Goal: Contribute content: Add original content to the website for others to see

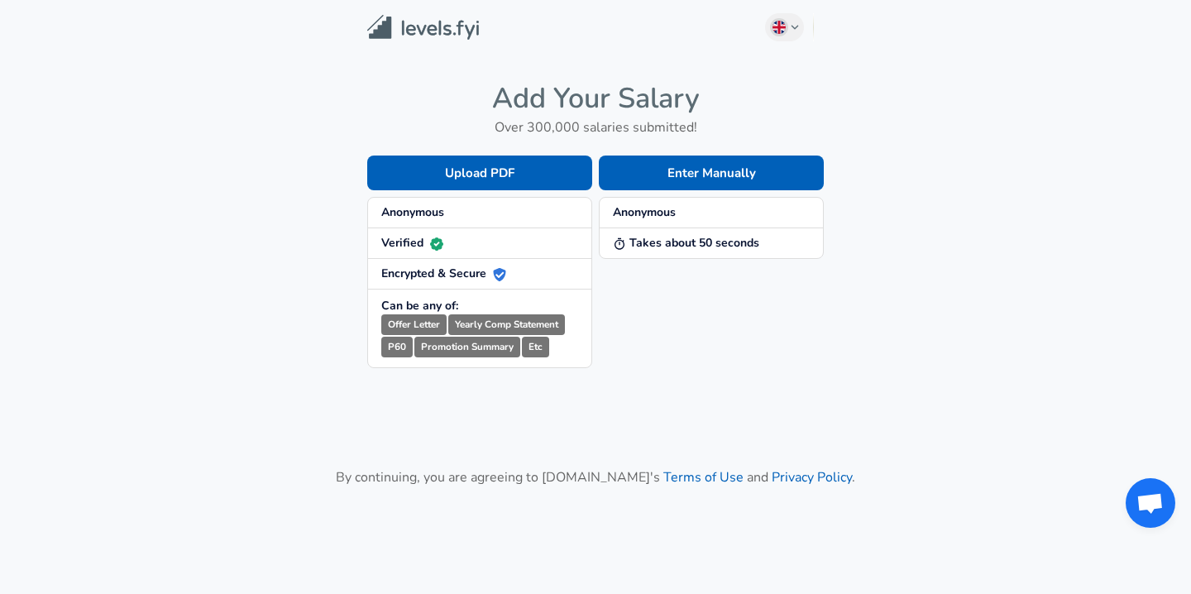
click at [448, 213] on span "Anonymous" at bounding box center [479, 212] width 197 height 17
click at [673, 183] on button "Enter Manually" at bounding box center [711, 172] width 225 height 35
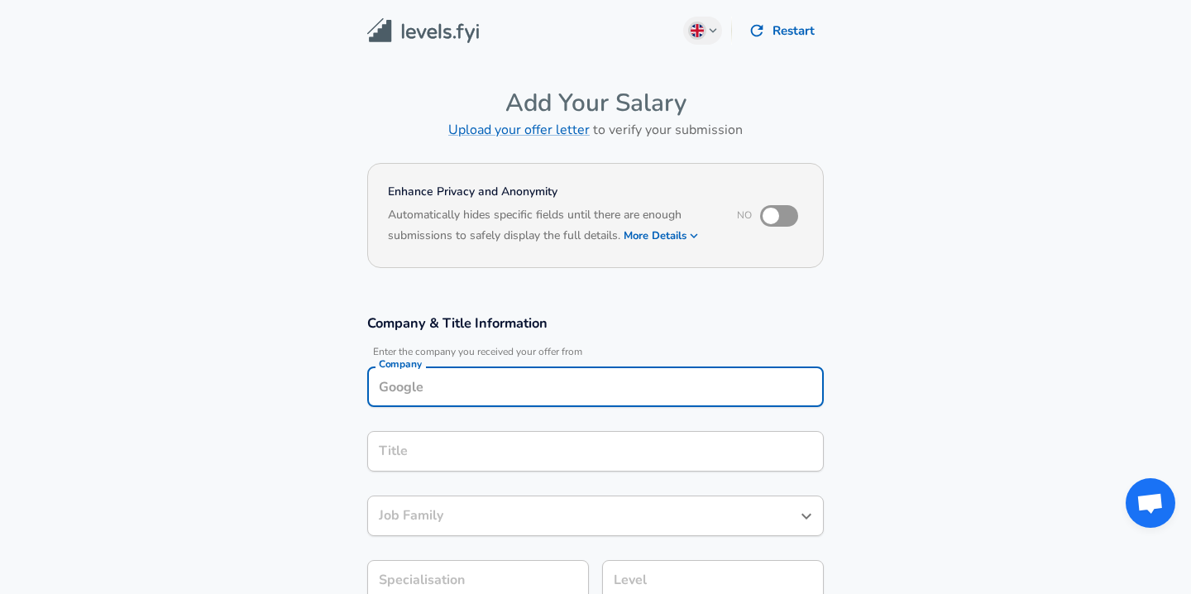
click at [494, 391] on div "Company Company" at bounding box center [595, 388] width 456 height 45
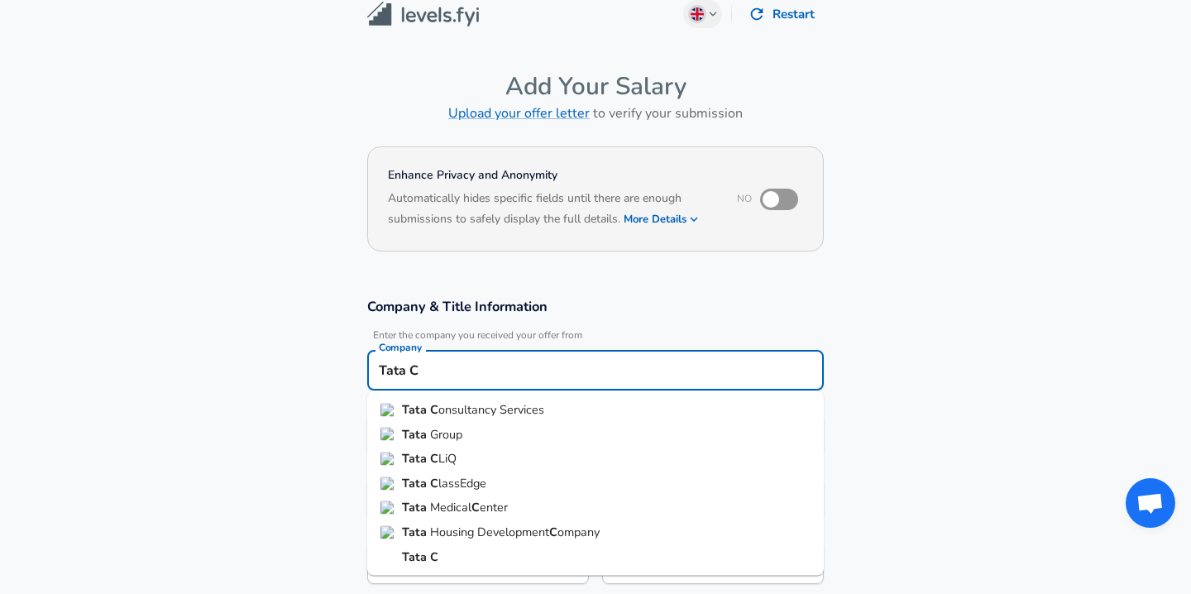
click at [499, 409] on span "onsultancy Services" at bounding box center [491, 409] width 106 height 17
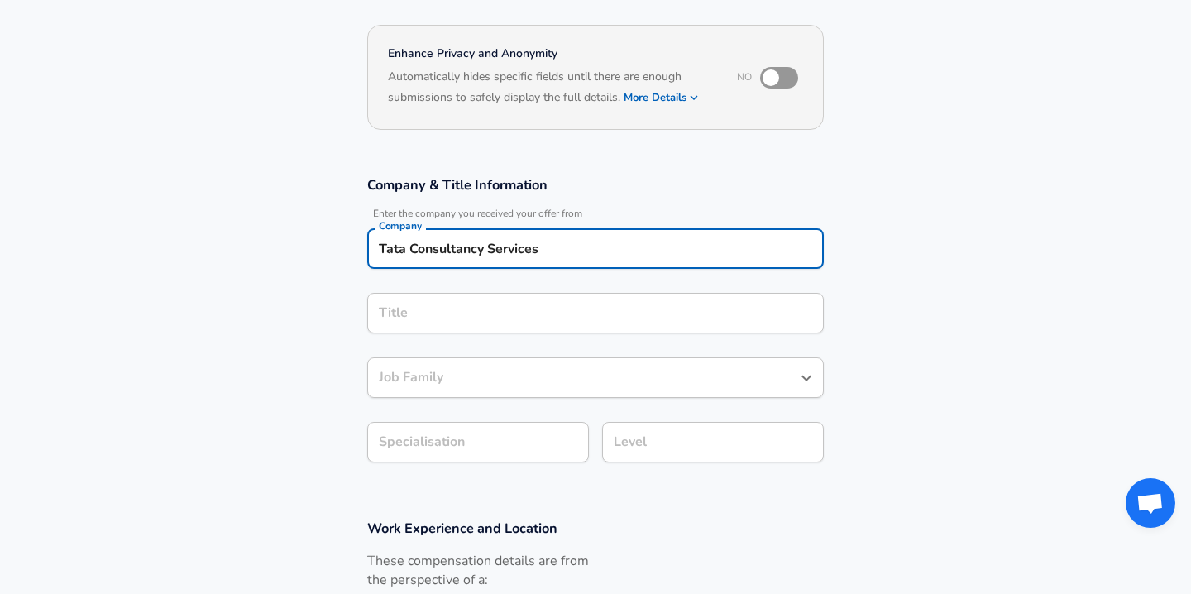
click at [496, 327] on div "Title" at bounding box center [595, 313] width 456 height 41
type input "Tata Consultancy Services"
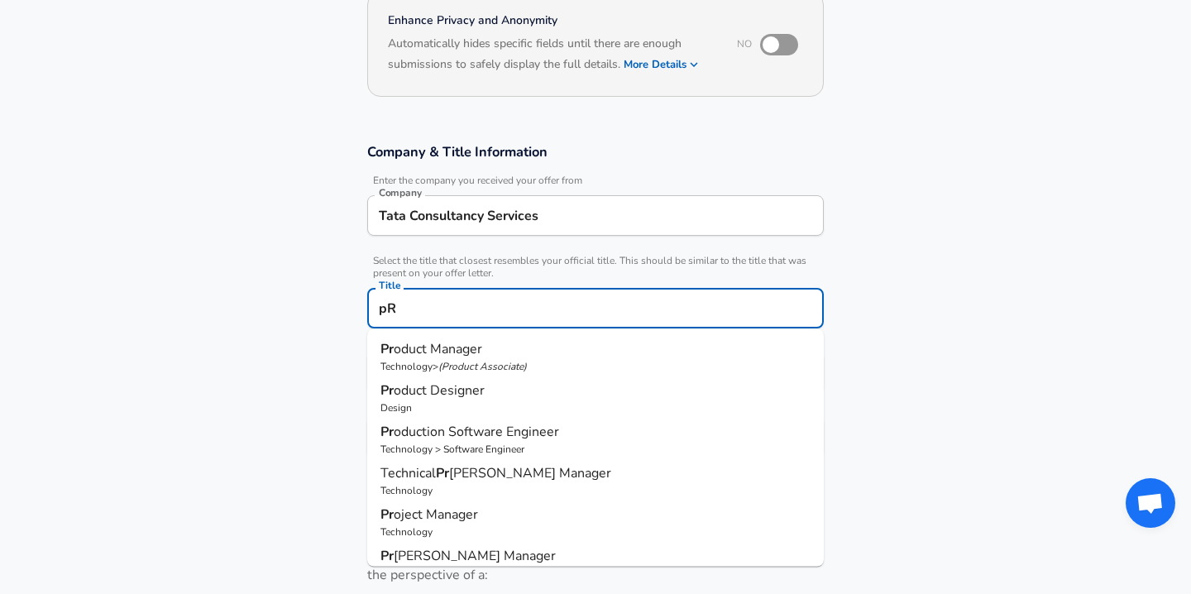
type input "p"
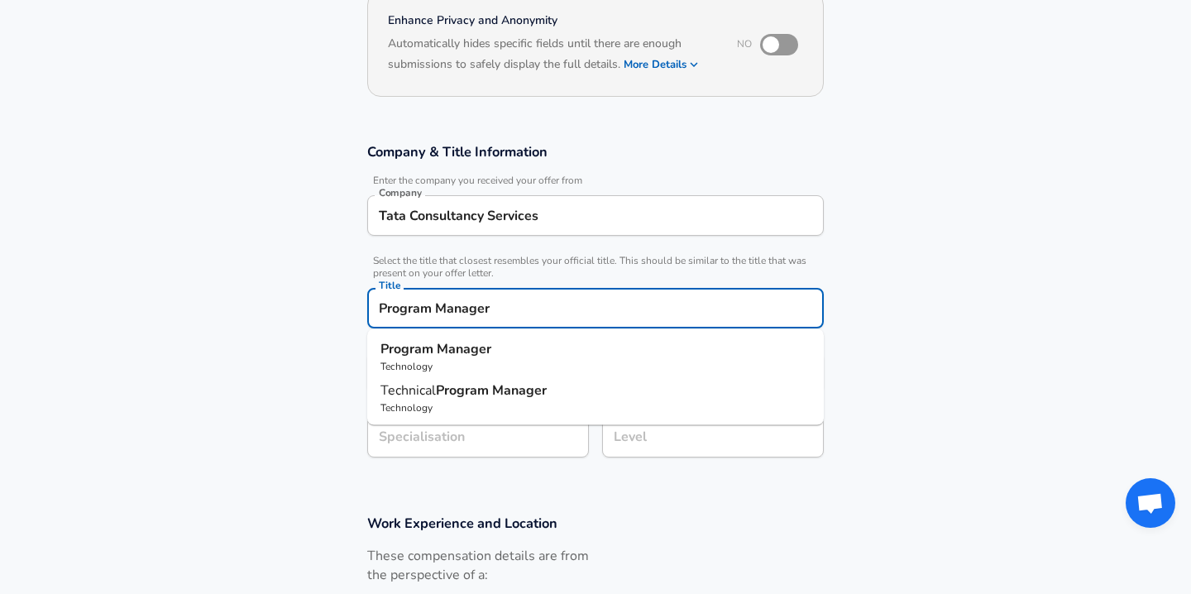
type input "Program Manager"
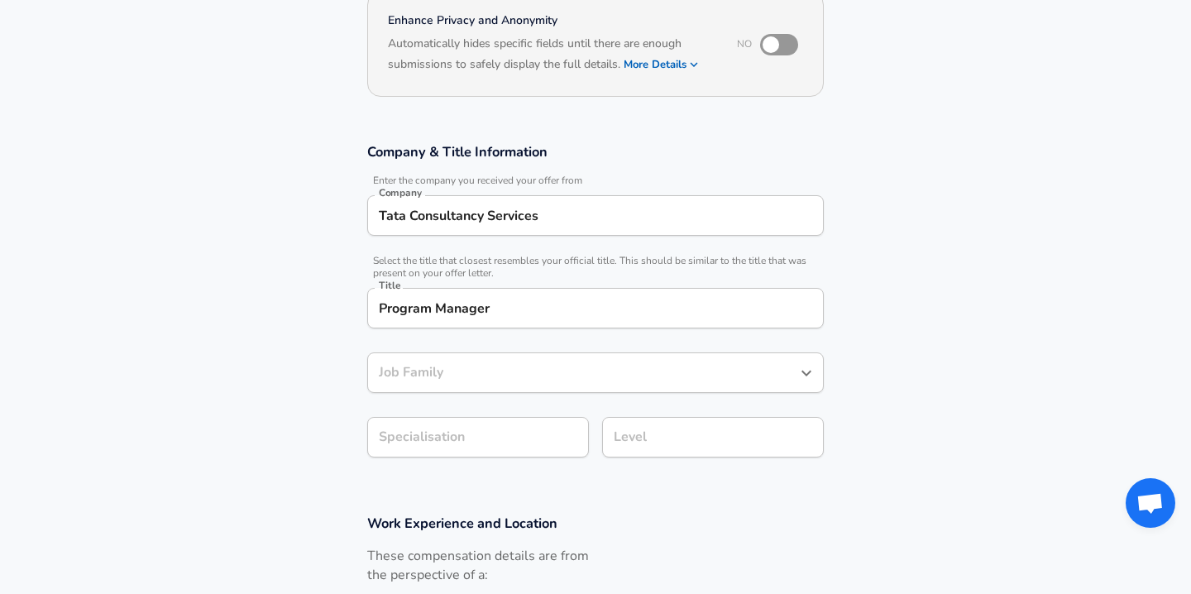
click at [336, 345] on section "Company & Title Information Enter the company you received your offer from Comp…" at bounding box center [595, 308] width 1191 height 371
type input "Program Manager"
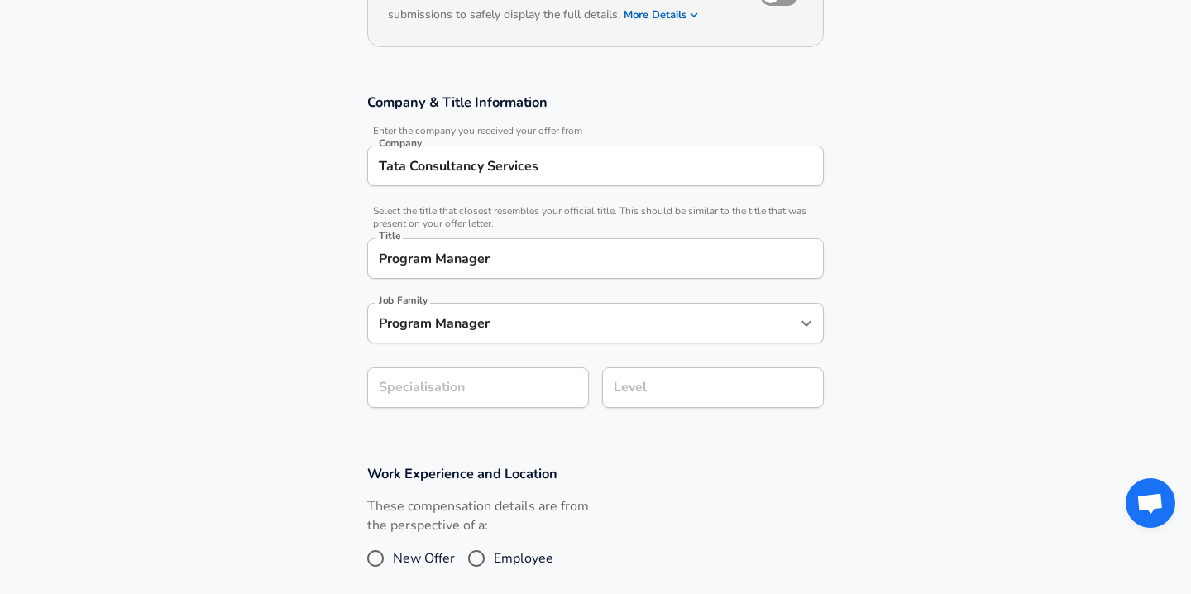
click at [444, 441] on section "Company & Title Information Enter the company you received your offer from Comp…" at bounding box center [595, 259] width 1191 height 371
type input "M&A"
click at [683, 381] on div "Level" at bounding box center [713, 387] width 222 height 41
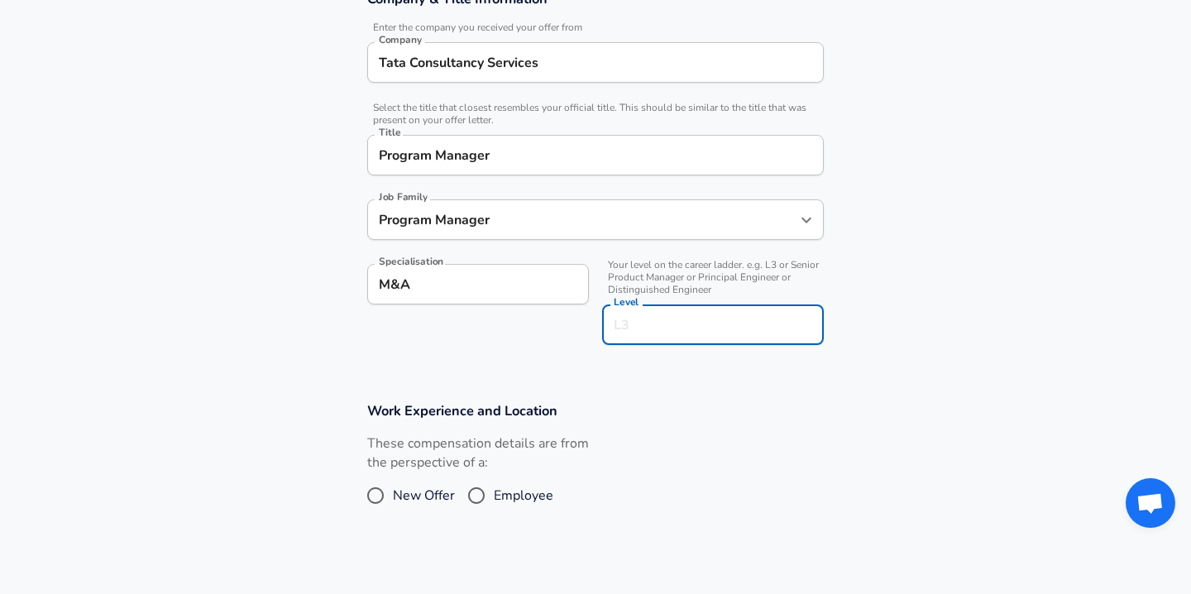
scroll to position [337, 0]
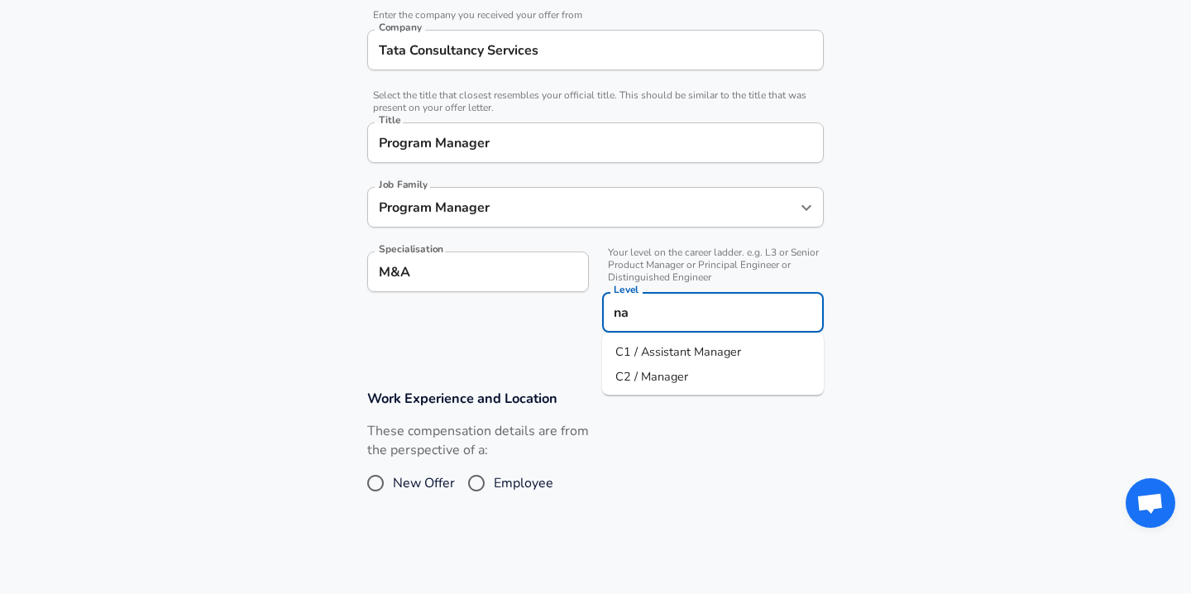
type input "n"
click at [702, 370] on span "sistant Consultant" at bounding box center [709, 375] width 97 height 17
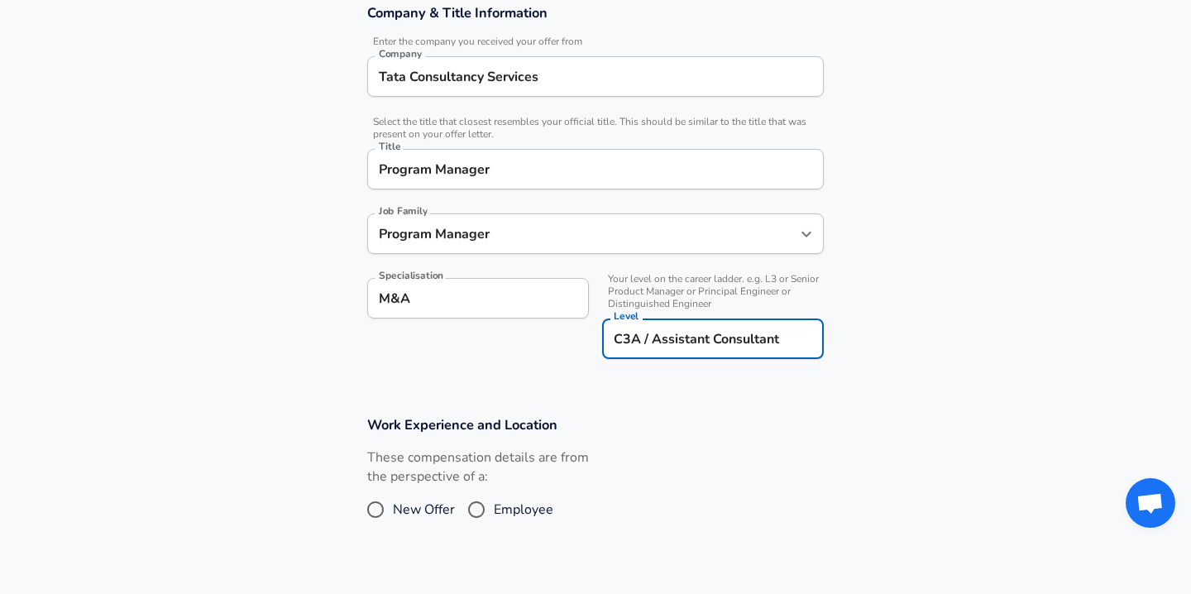
scroll to position [421, 0]
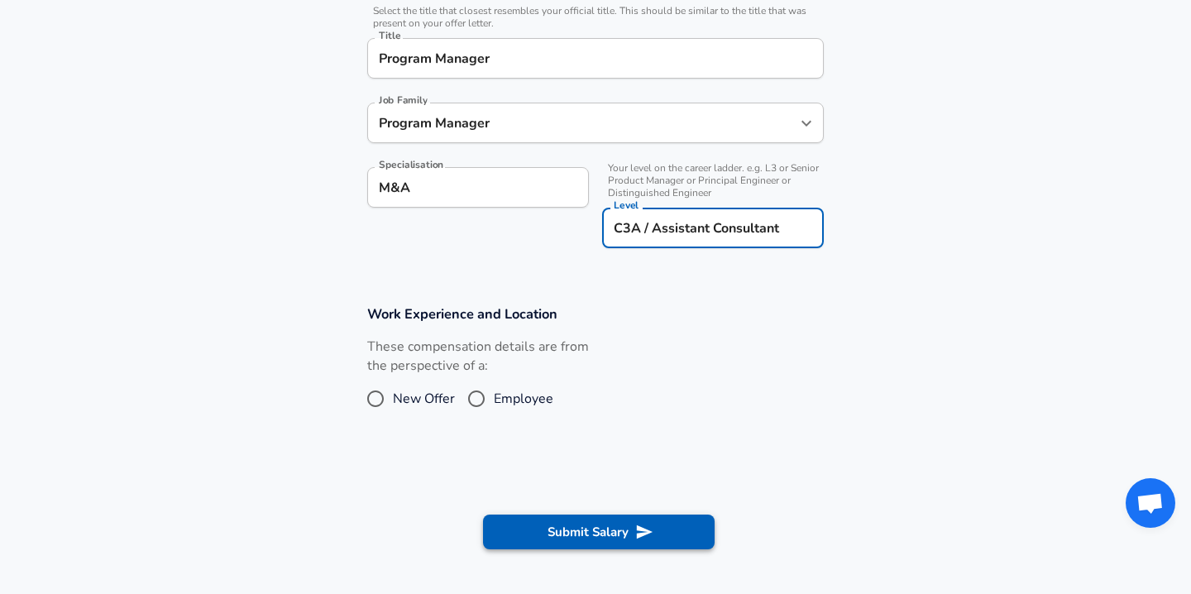
type input "C3A / Assistant Consultant"
click at [590, 525] on button "Submit Salary" at bounding box center [599, 531] width 232 height 35
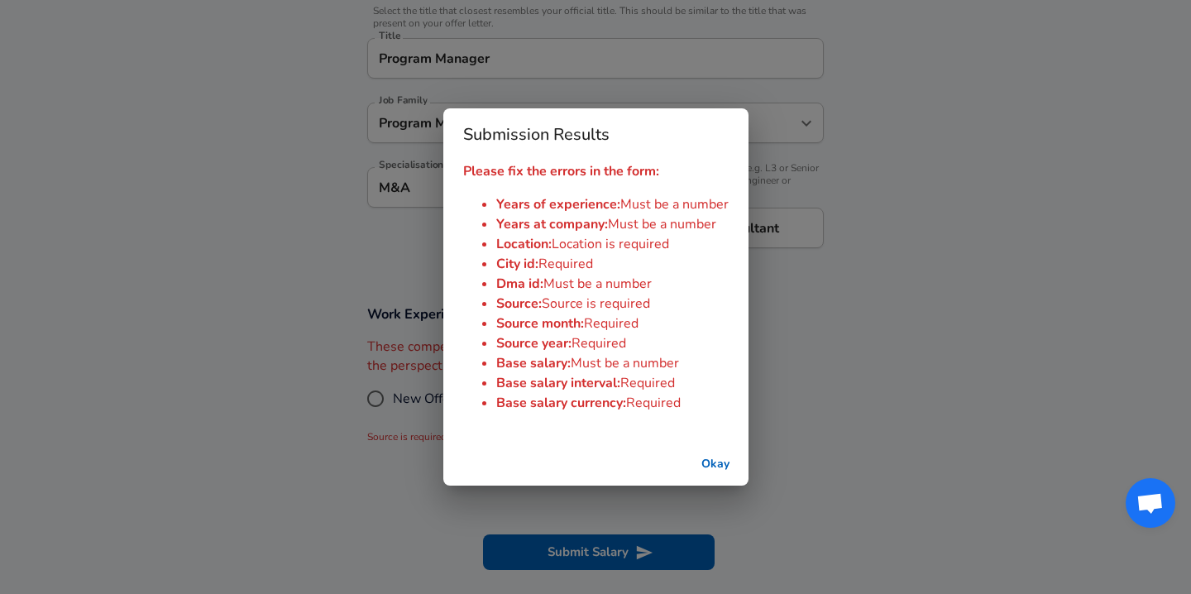
click at [704, 469] on button "Okay" at bounding box center [715, 464] width 53 height 31
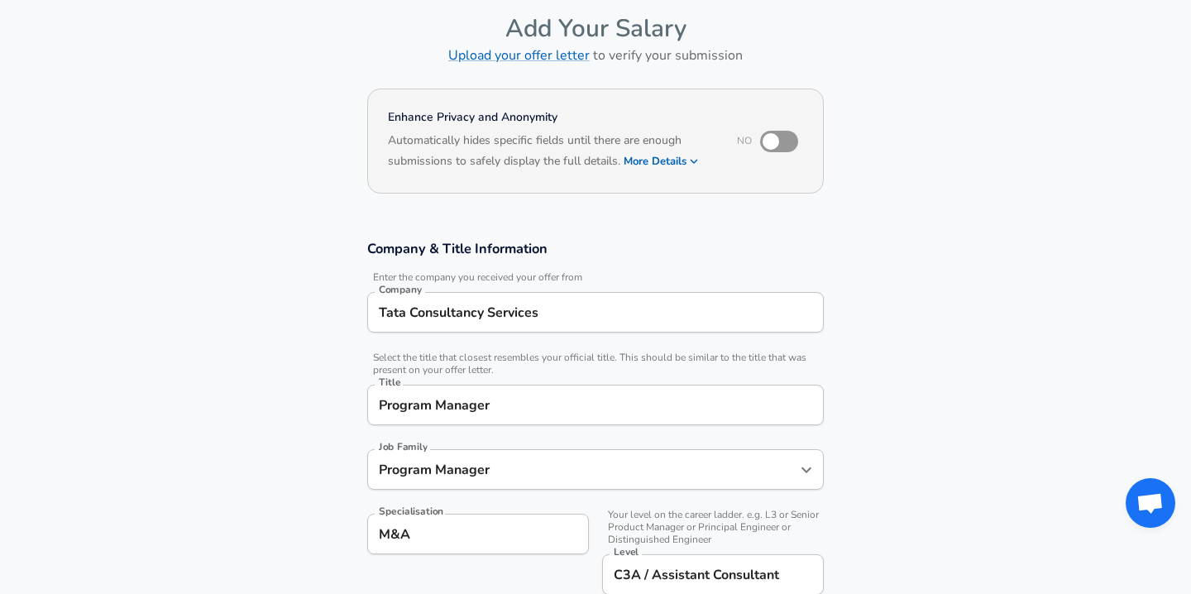
scroll to position [75, 0]
click at [526, 316] on input "Tata Consultancy Services" at bounding box center [596, 311] width 442 height 26
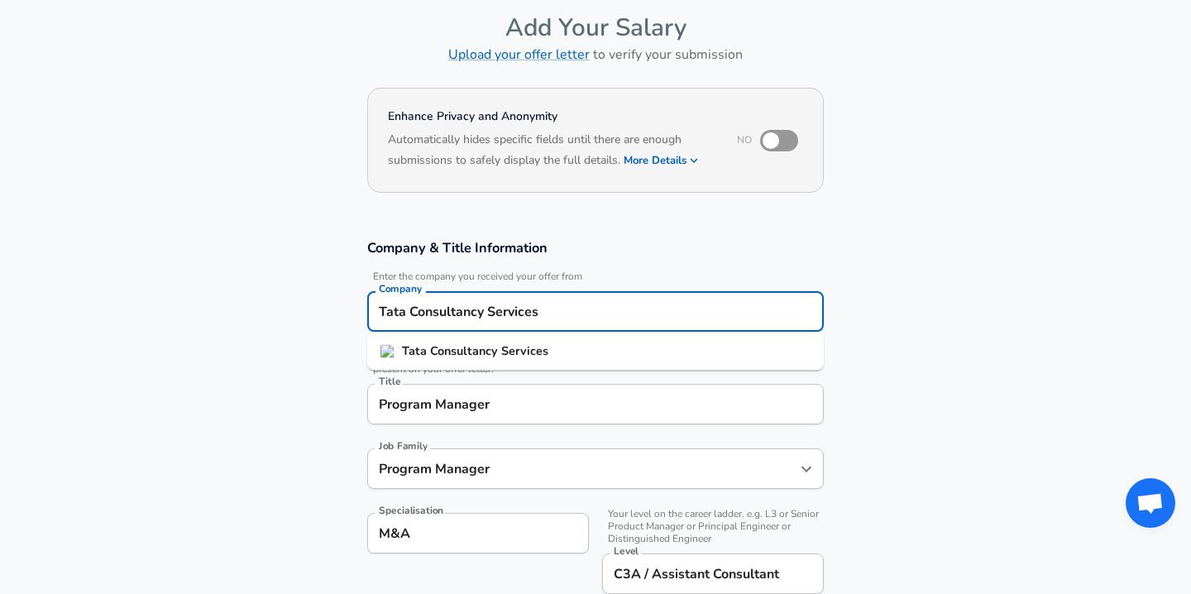
click at [526, 316] on input "Tata Consultancy Services" at bounding box center [596, 311] width 442 height 26
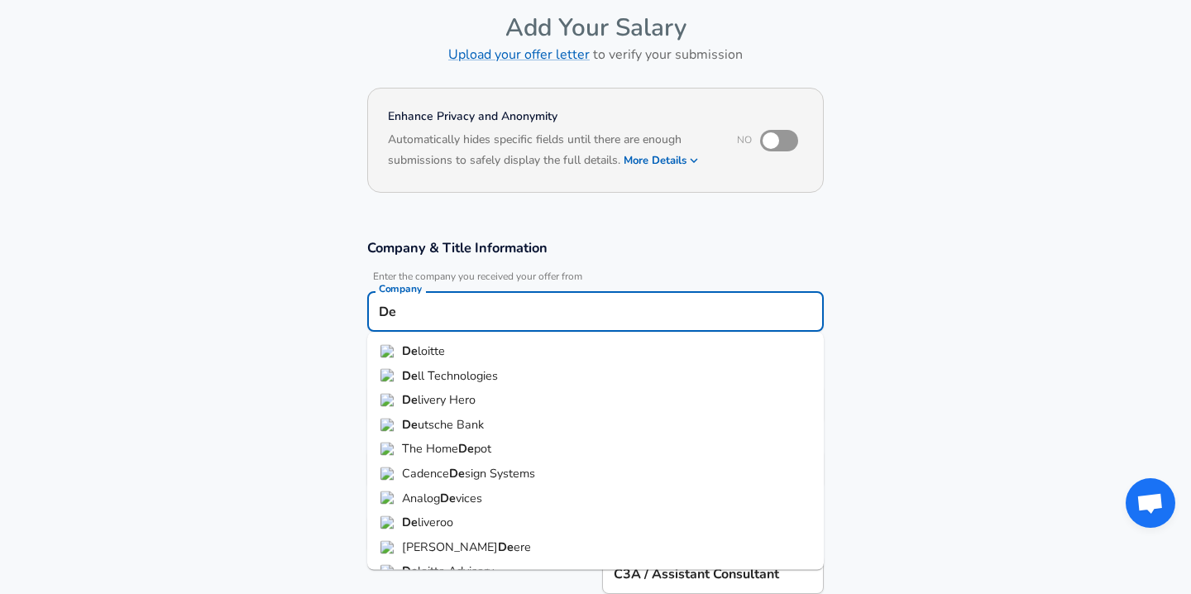
click at [515, 350] on li "De loitte" at bounding box center [595, 351] width 456 height 25
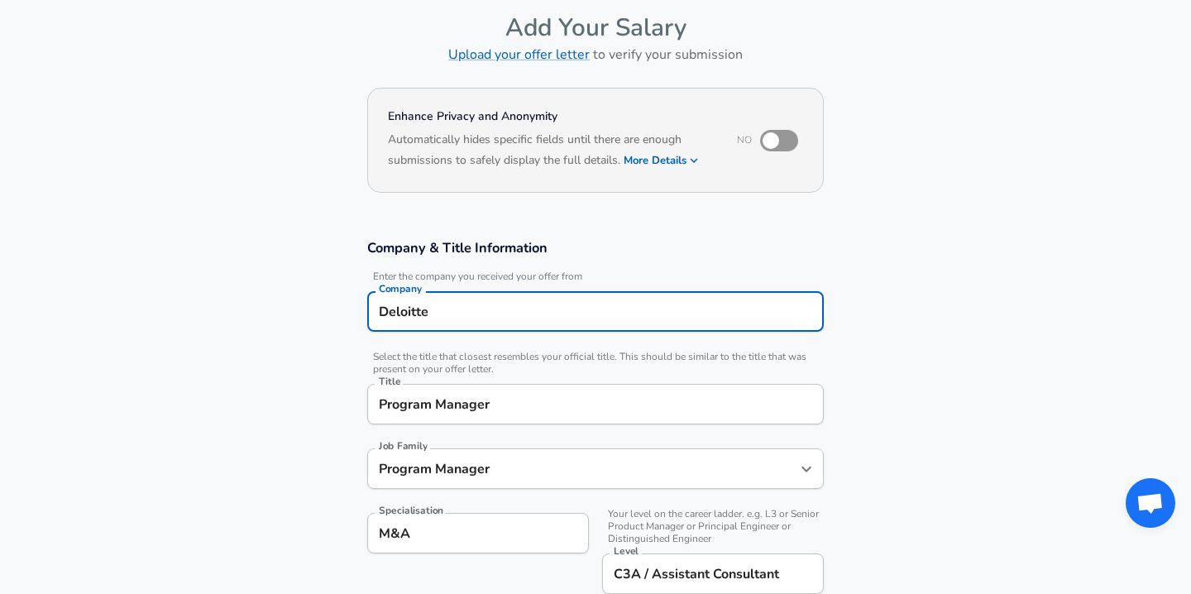
type input "Deloitte"
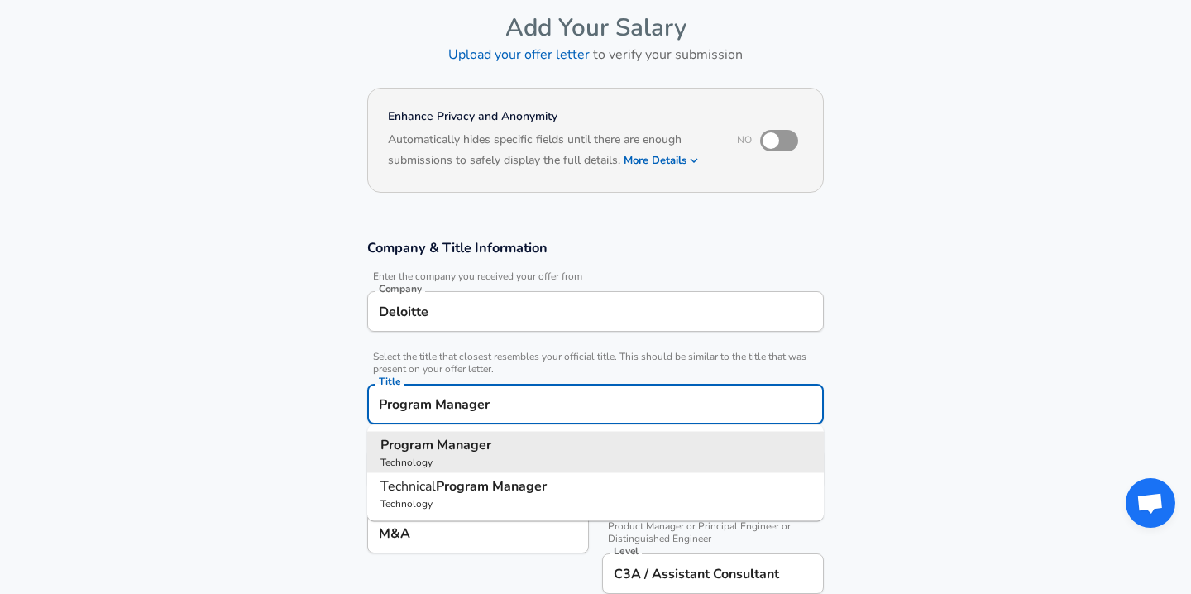
click at [477, 397] on input "Program Manager" at bounding box center [596, 404] width 442 height 26
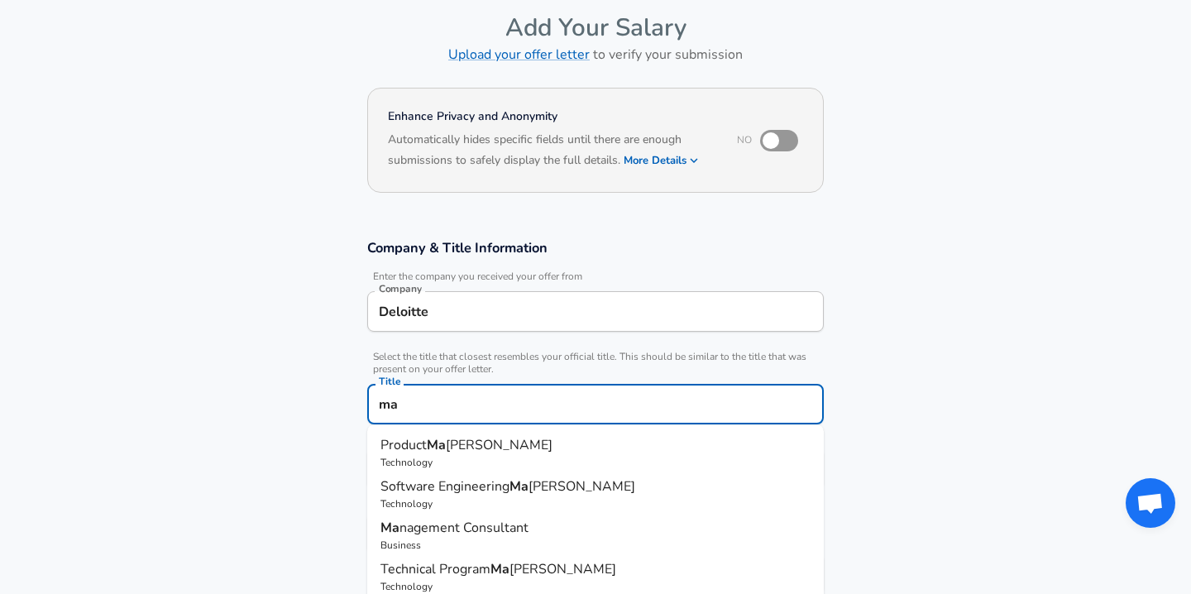
type input "m"
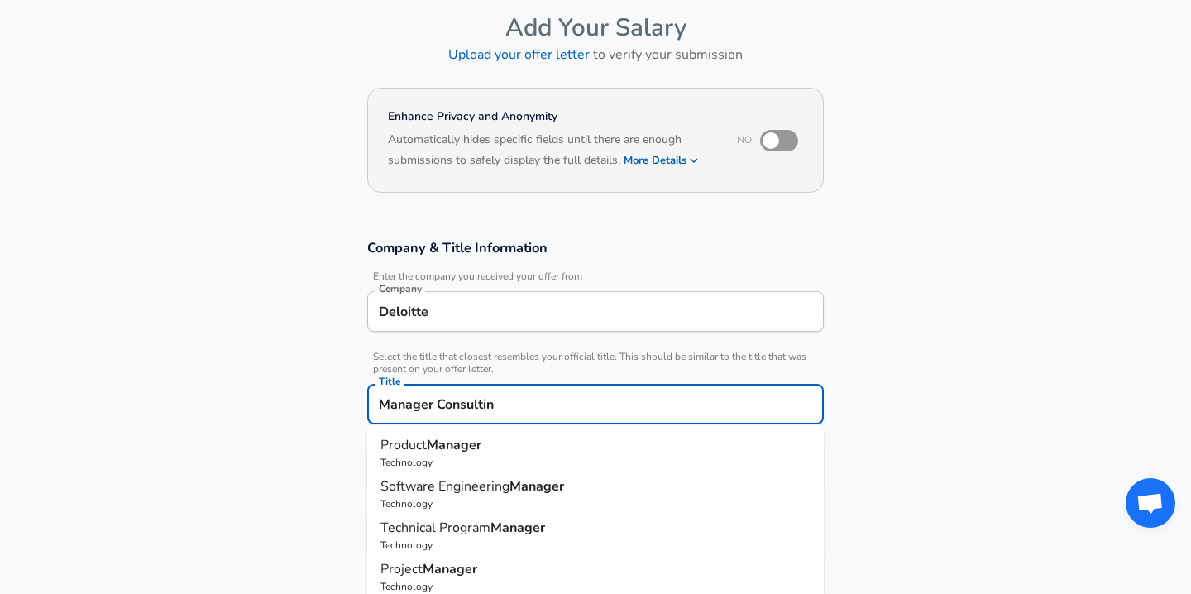
type input "Manager Consulting"
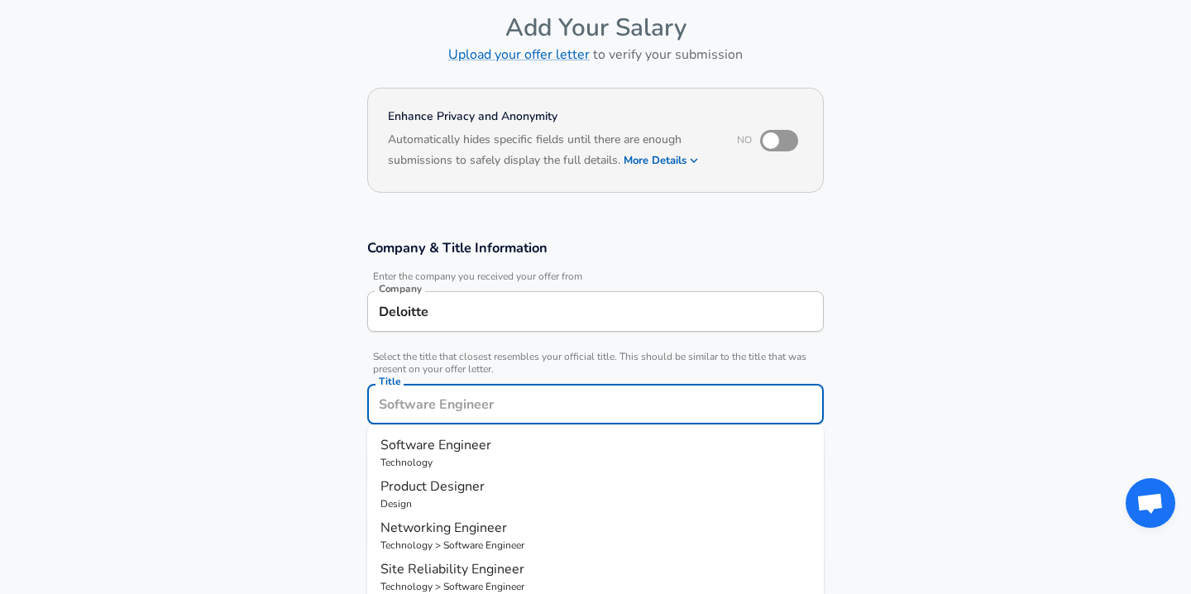
type input "C"
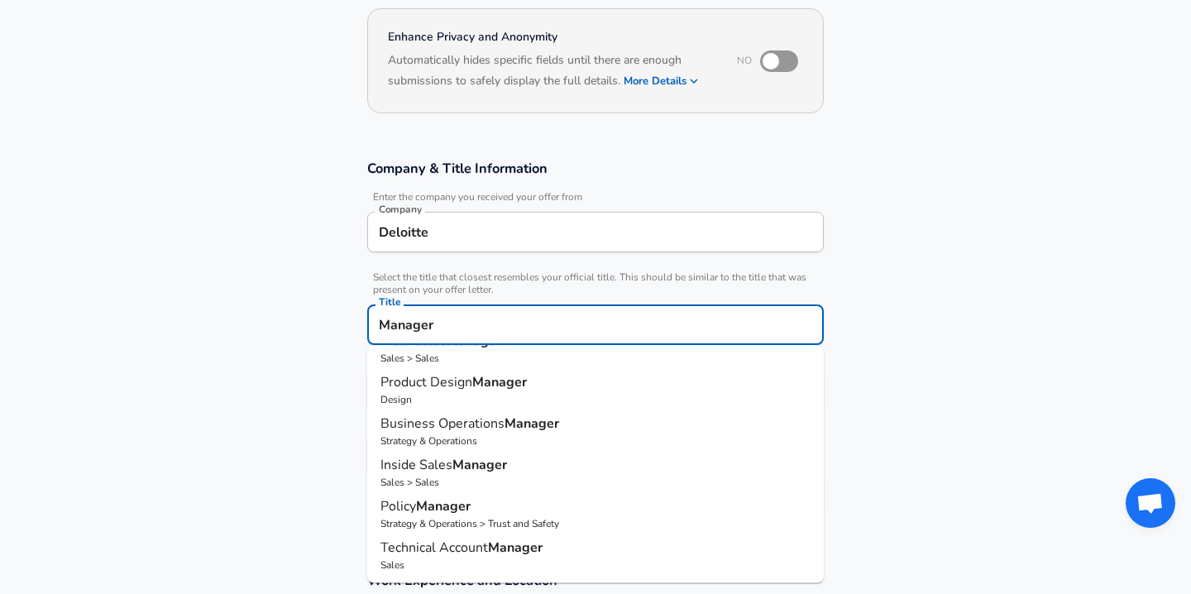
scroll to position [0, 0]
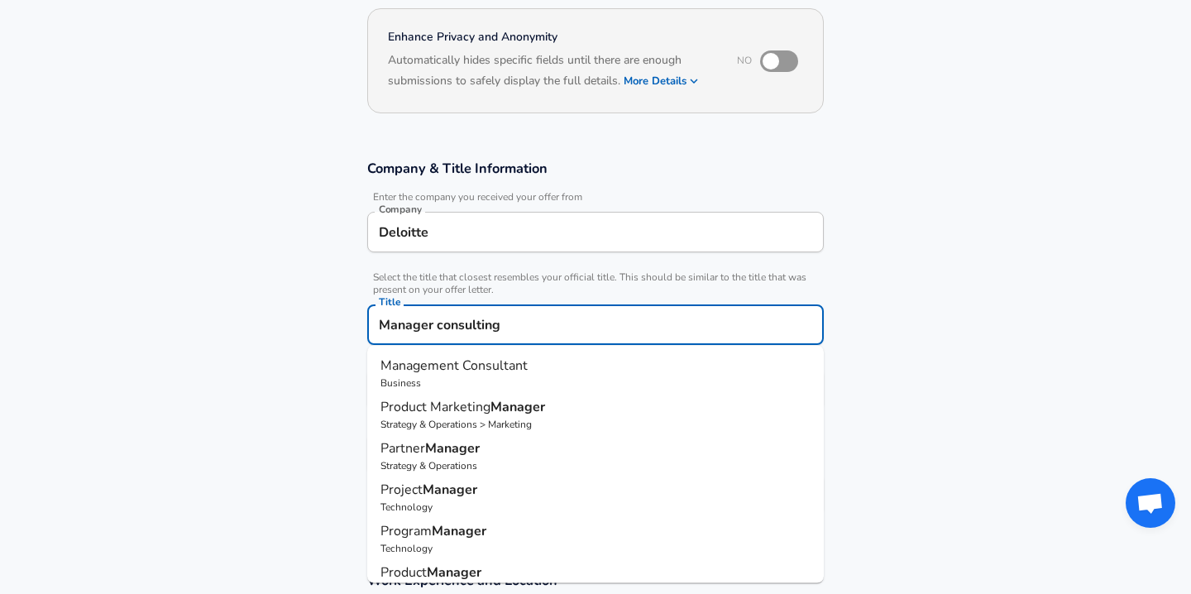
click at [485, 373] on span "Management Consultant" at bounding box center [453, 365] width 147 height 18
type input "Management Consultant"
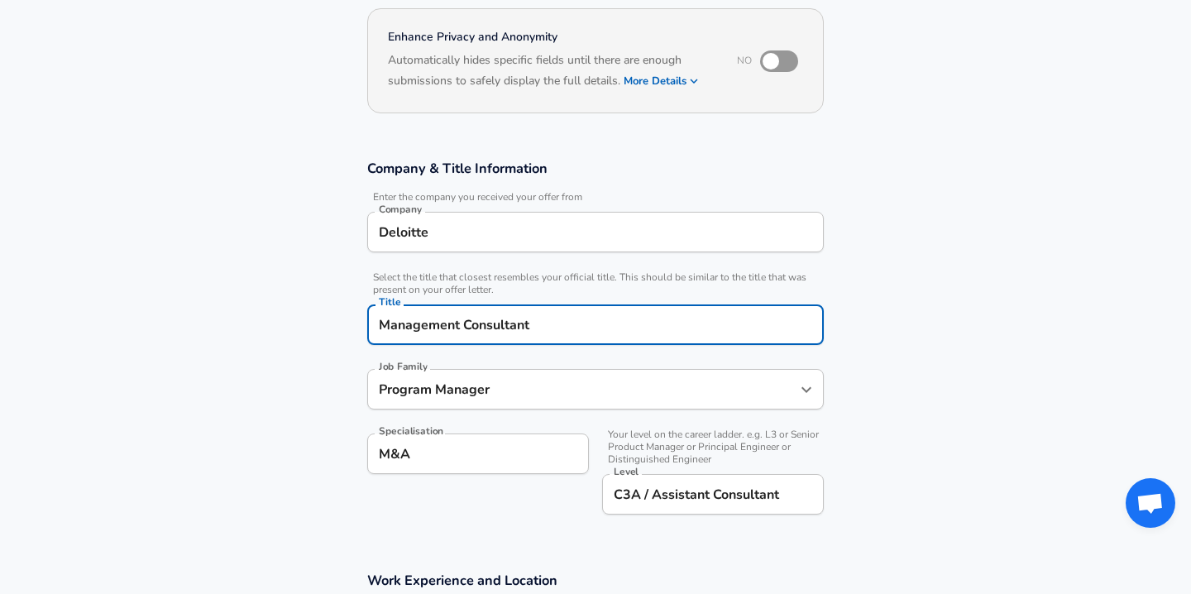
type input "Management Consultant"
click at [533, 384] on input "Management Consultant" at bounding box center [583, 389] width 417 height 26
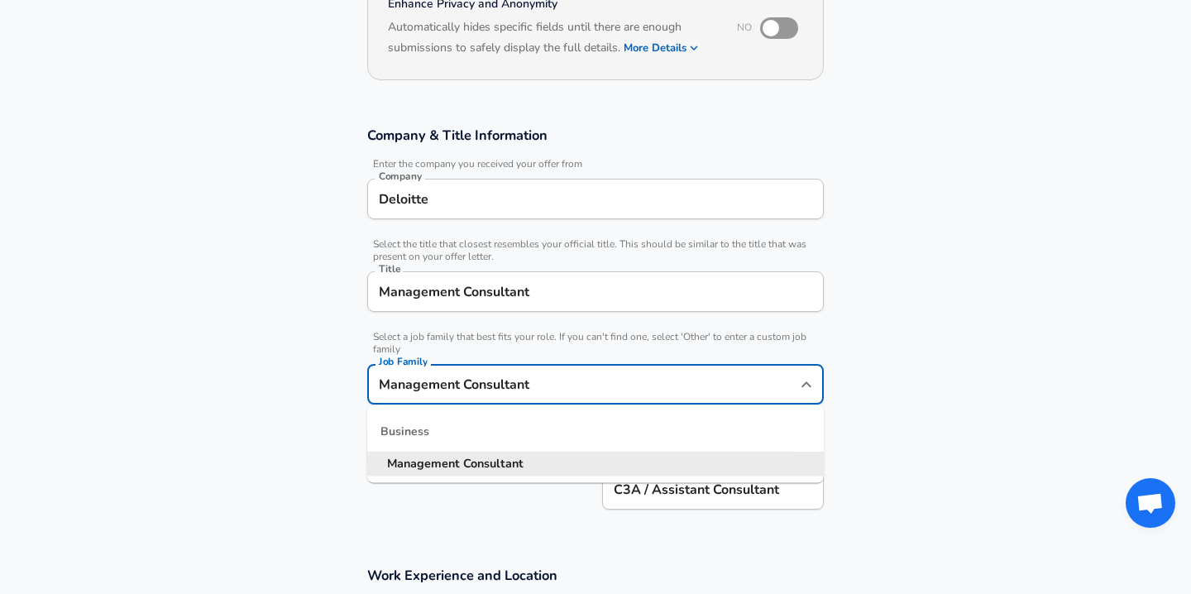
click at [475, 458] on strong "Consultant" at bounding box center [493, 463] width 60 height 17
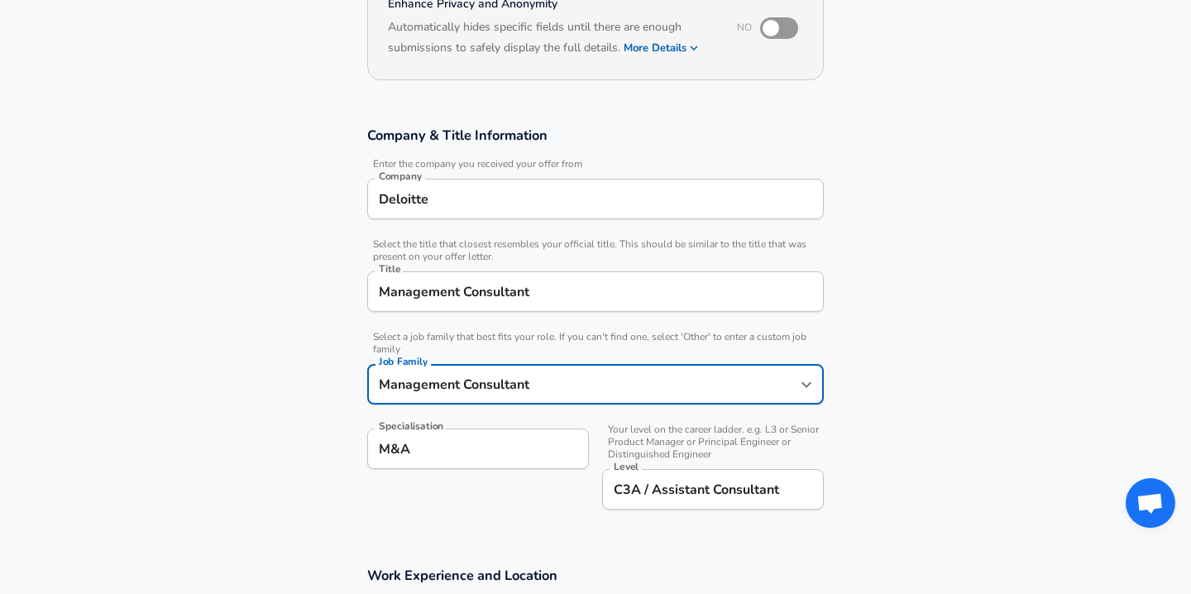
click at [491, 301] on input "Management Consultant" at bounding box center [596, 292] width 442 height 26
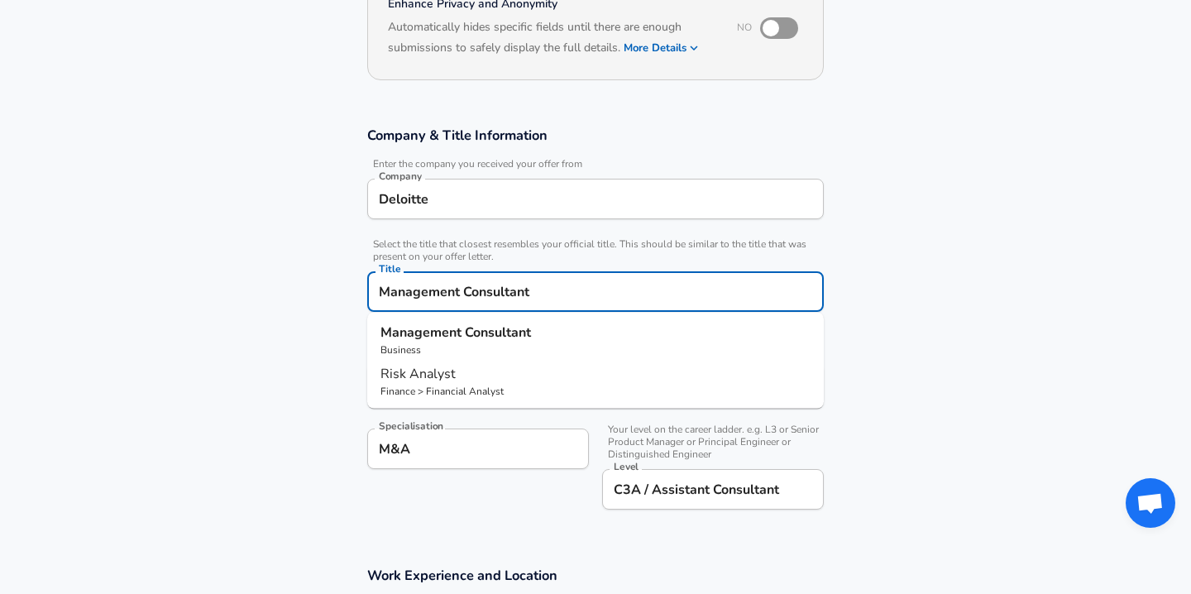
click at [491, 301] on input "Management Consultant" at bounding box center [596, 292] width 442 height 26
click at [467, 200] on input "Deloitte" at bounding box center [596, 199] width 442 height 26
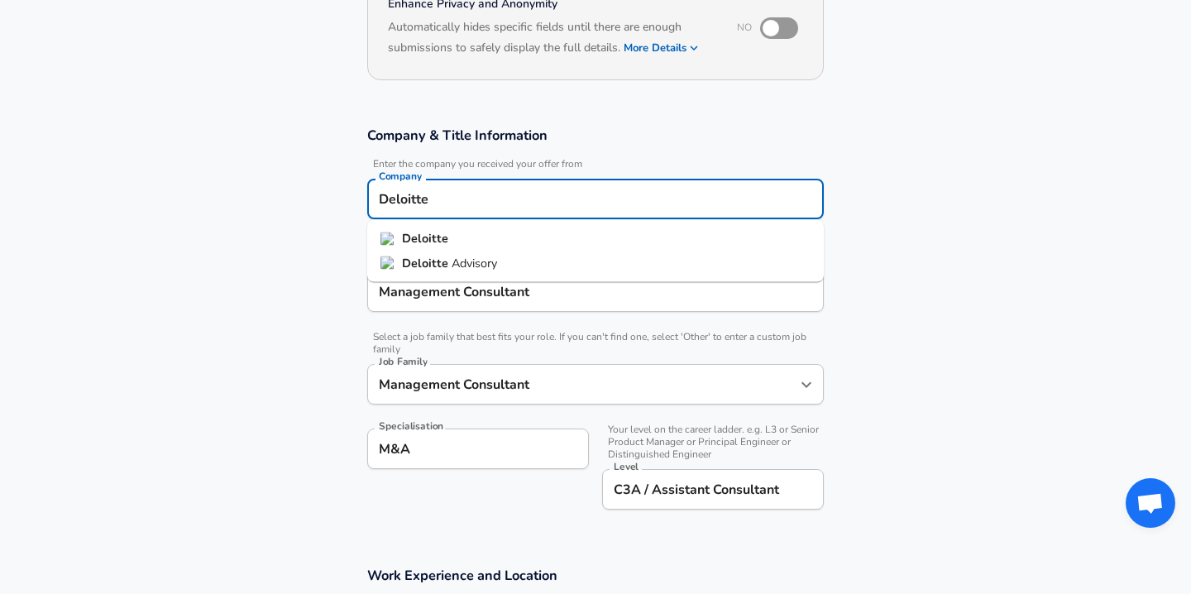
click at [467, 200] on input "Deloitte" at bounding box center [596, 199] width 442 height 26
click at [426, 240] on strong "Deloitte" at bounding box center [425, 238] width 46 height 17
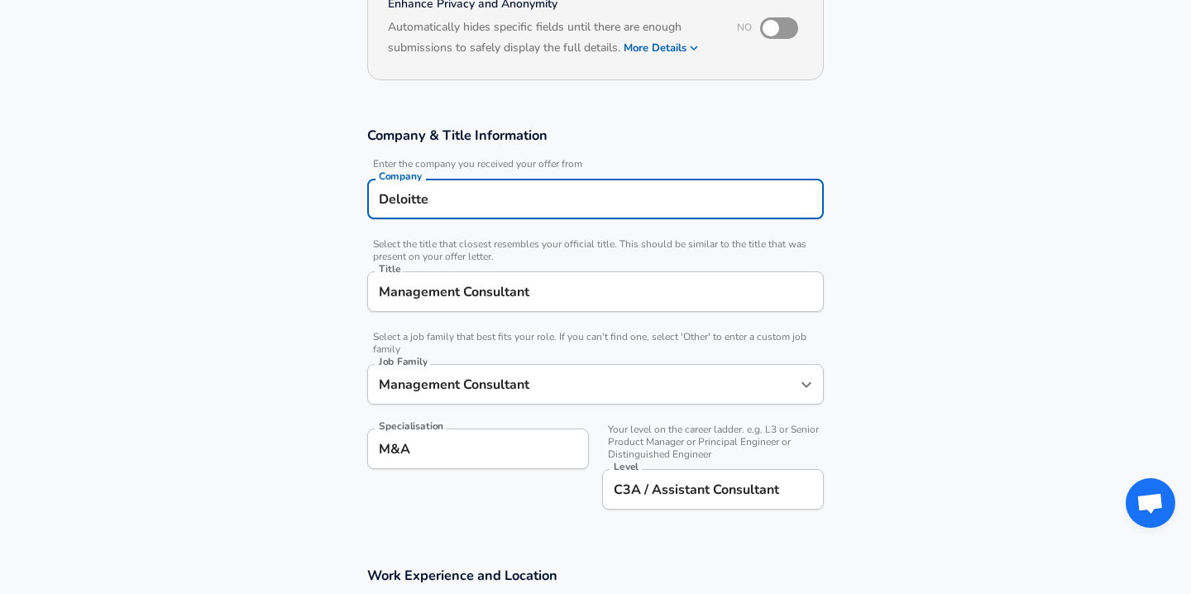
click at [472, 212] on div "Deloitte Company" at bounding box center [595, 199] width 456 height 41
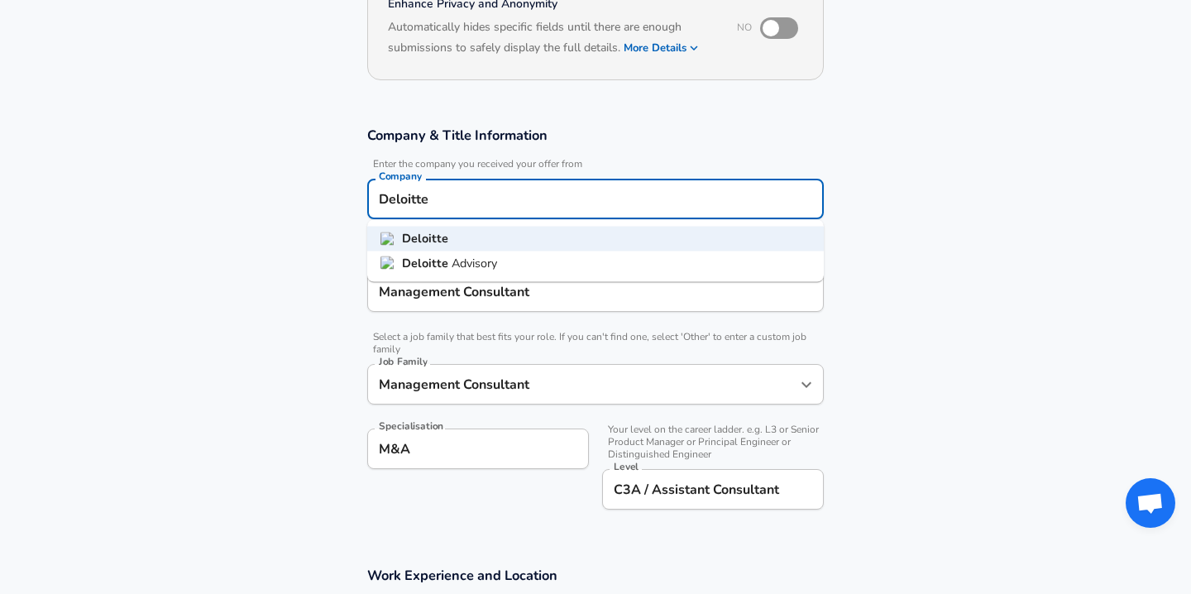
click at [446, 257] on strong "Deloitte" at bounding box center [427, 262] width 50 height 17
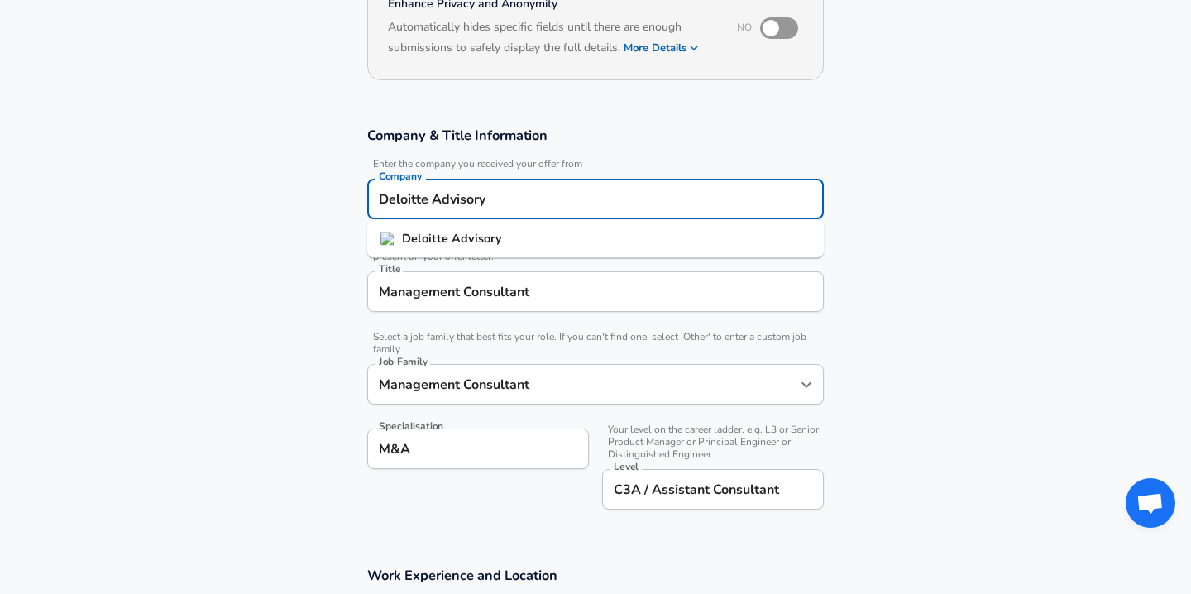
click at [506, 208] on input "Deloitte Advisory" at bounding box center [596, 199] width 442 height 26
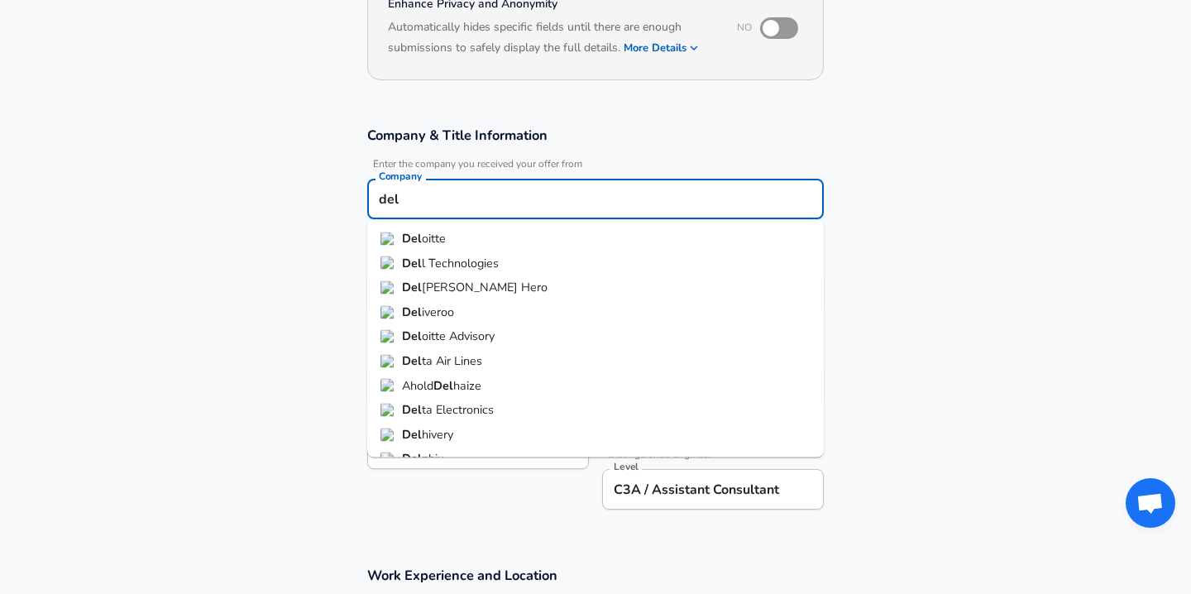
click at [468, 240] on li "Del oitte" at bounding box center [595, 239] width 456 height 25
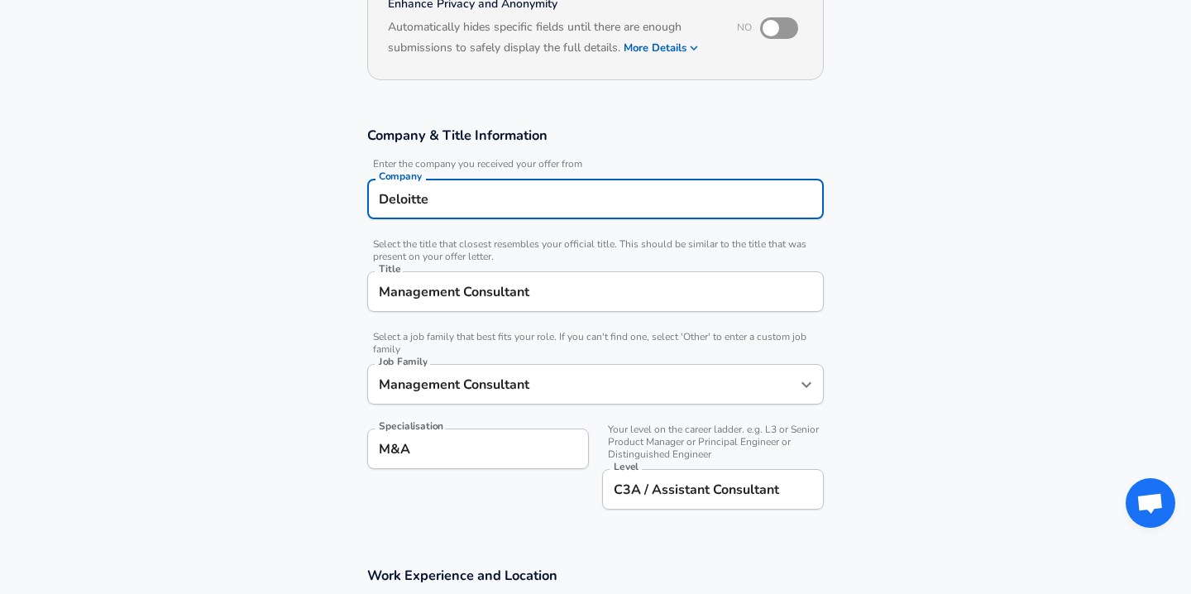
type input "Deloitte"
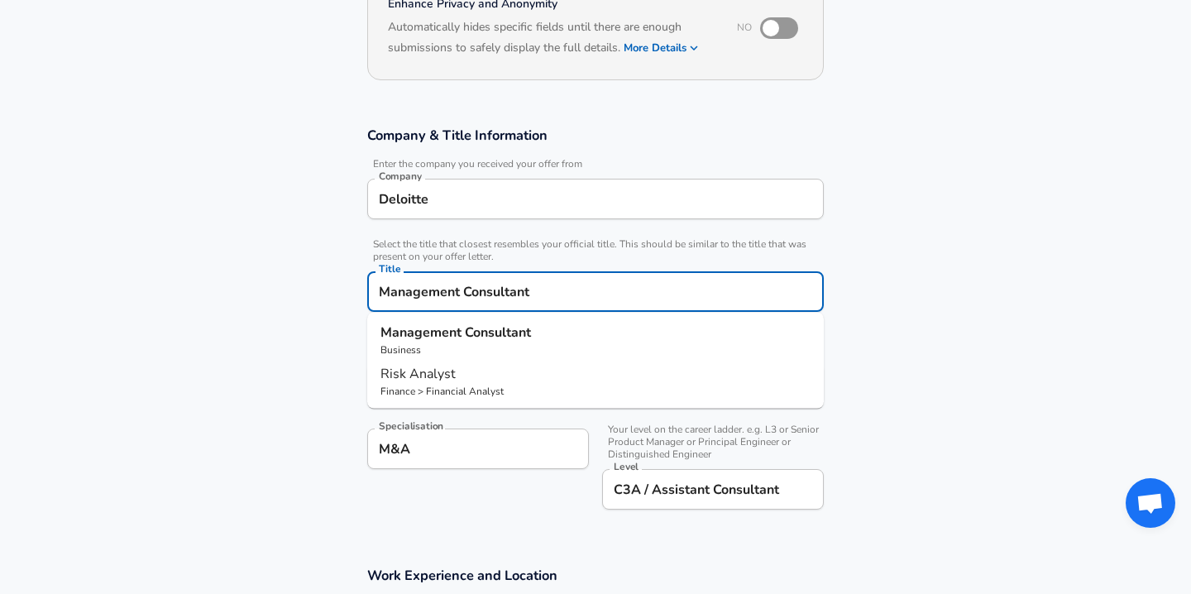
click at [486, 289] on input "Management Consultant" at bounding box center [596, 292] width 442 height 26
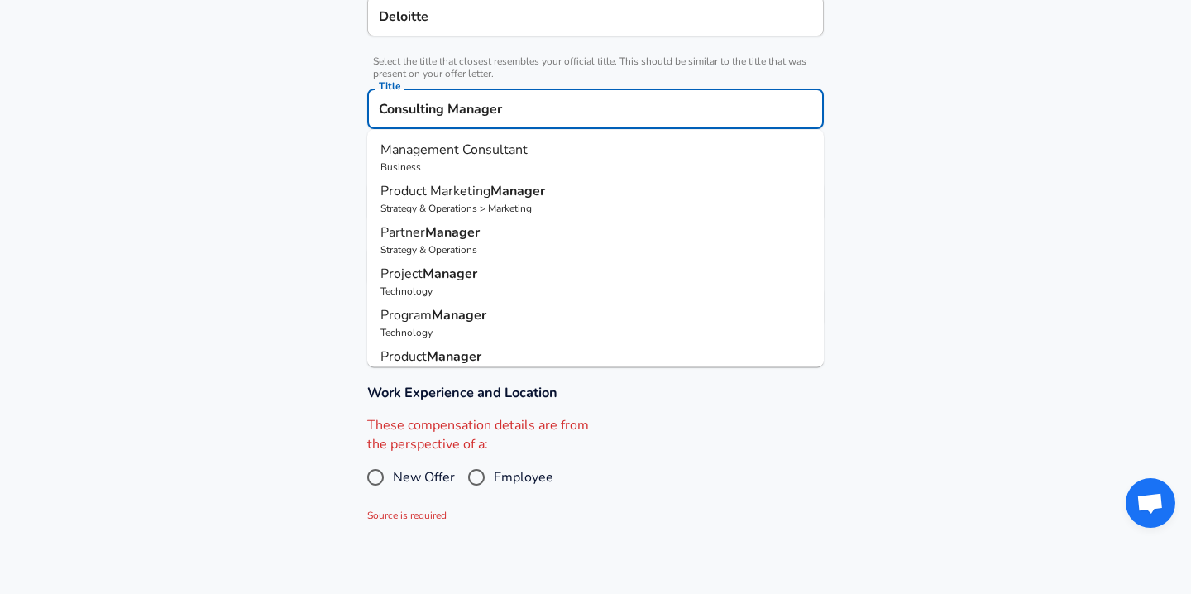
scroll to position [279, 0]
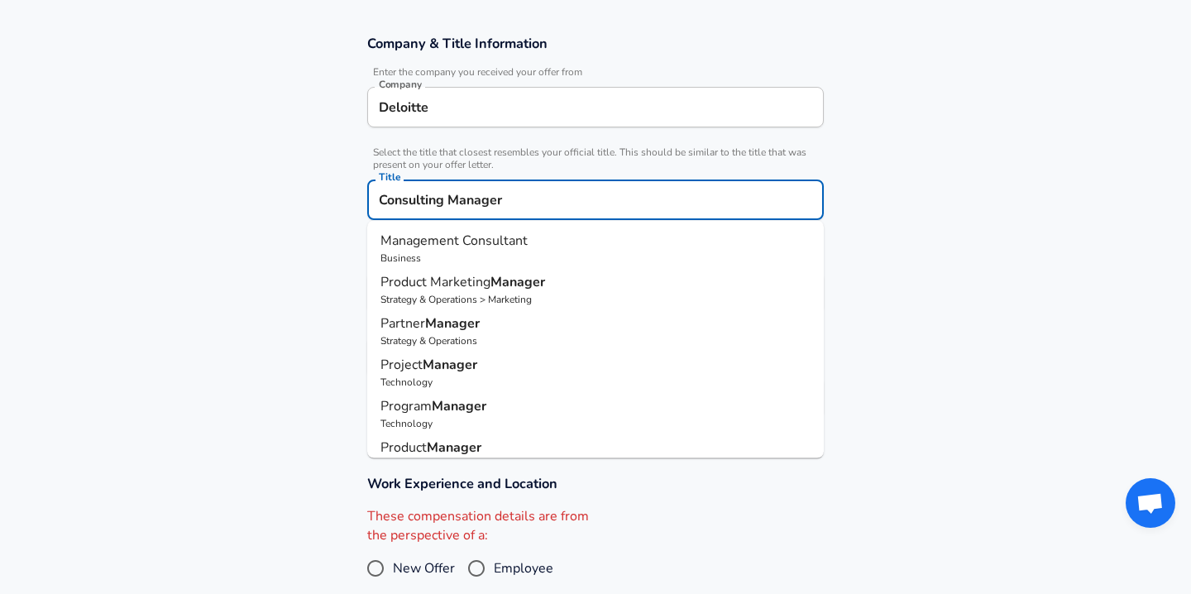
click at [512, 209] on input "Consulting Manager" at bounding box center [596, 200] width 442 height 26
click at [241, 313] on section "Company & Title Information Enter the company you received your offer from Comp…" at bounding box center [595, 235] width 1191 height 440
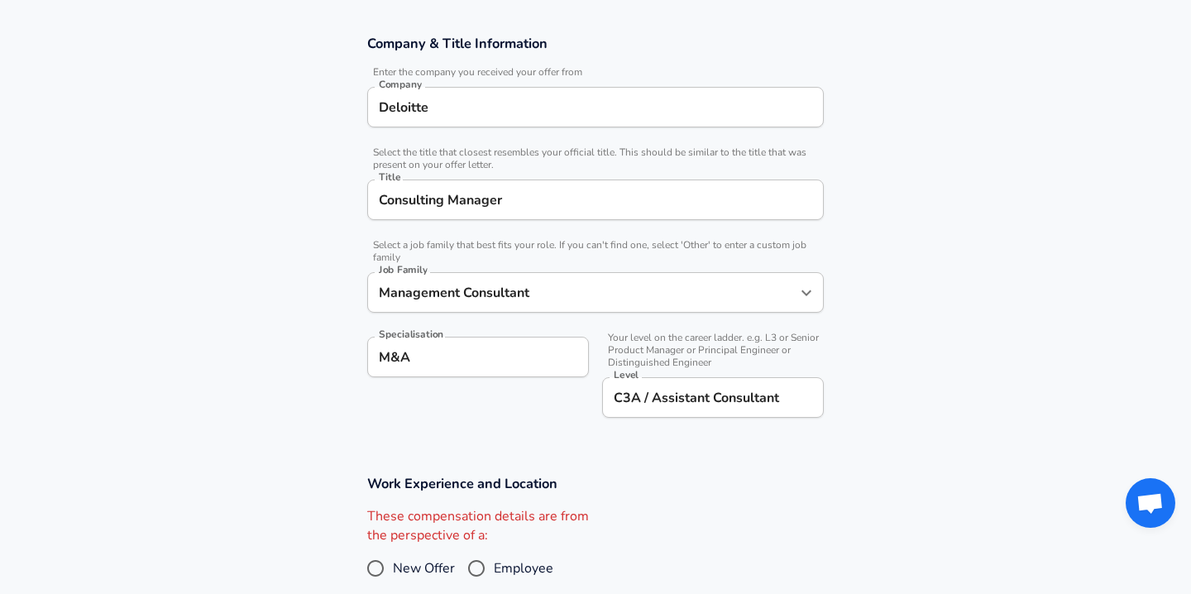
scroll to position [284, 0]
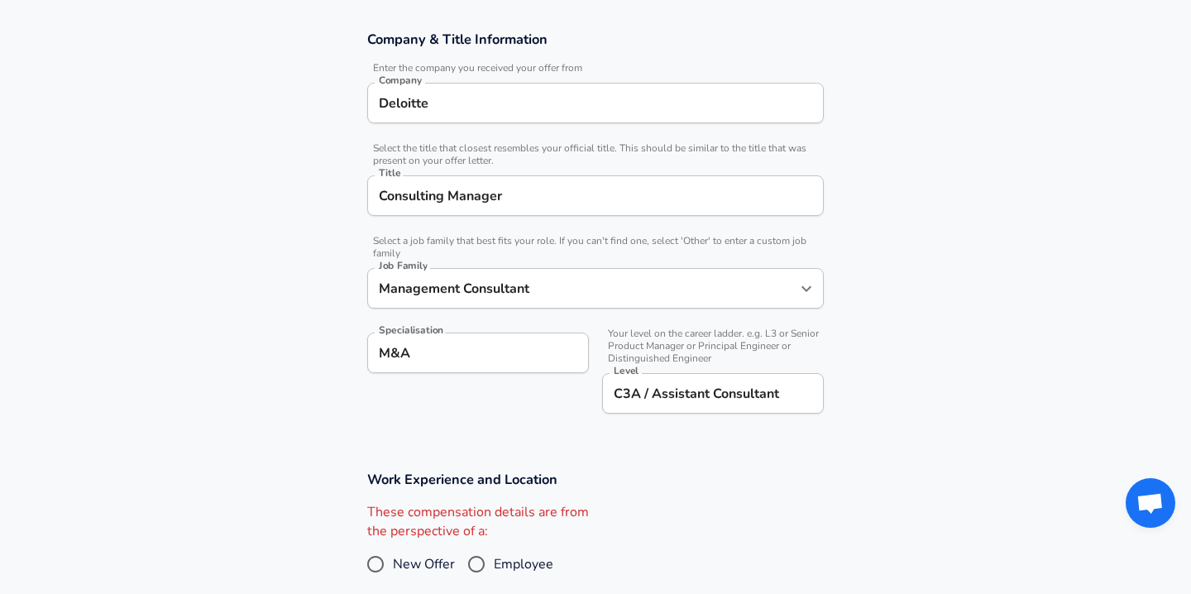
click at [449, 195] on input "Consulting Manager" at bounding box center [596, 196] width 442 height 26
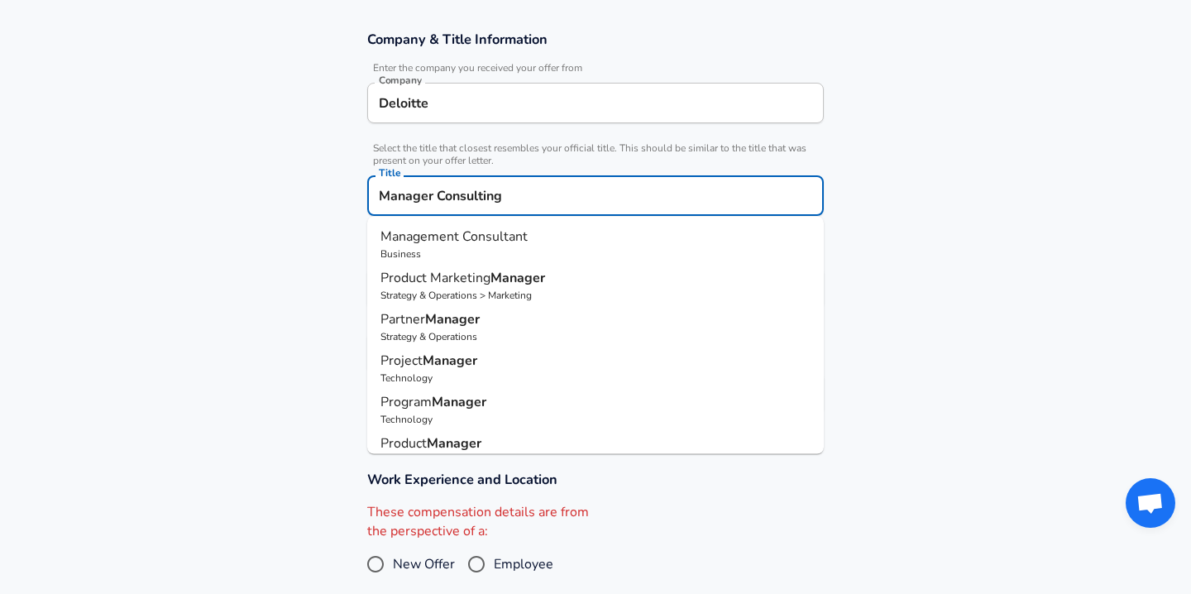
type input "Manager Consulting"
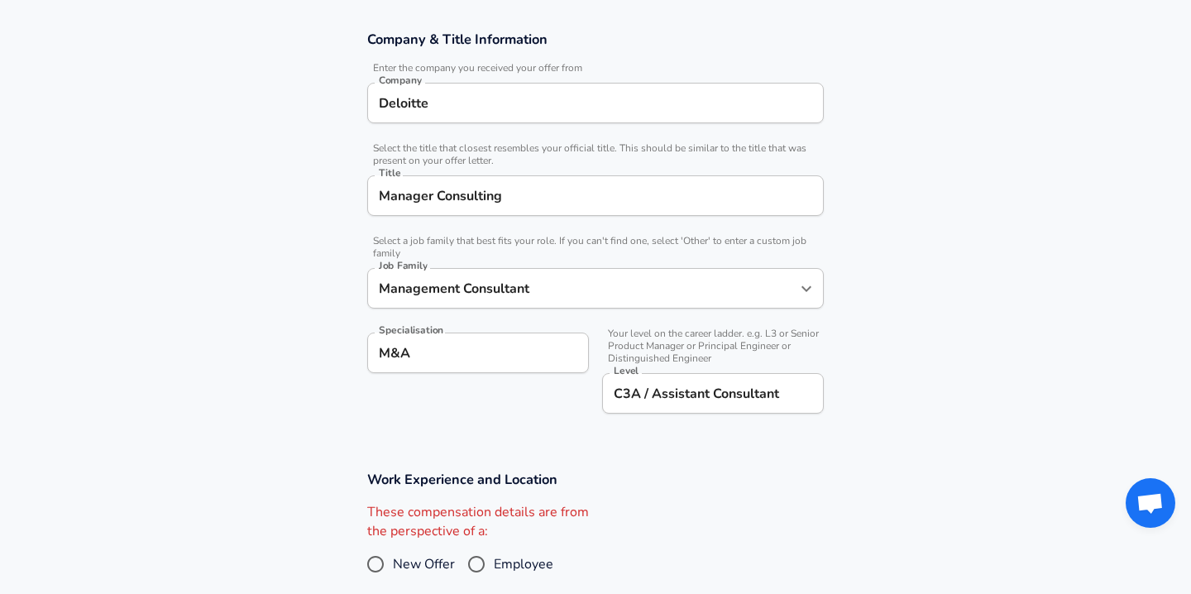
click at [303, 225] on section "Company & Title Information Enter the company you received your offer from Comp…" at bounding box center [595, 231] width 1191 height 440
click at [666, 384] on input "C3A / Assistant Consultant" at bounding box center [712, 393] width 207 height 26
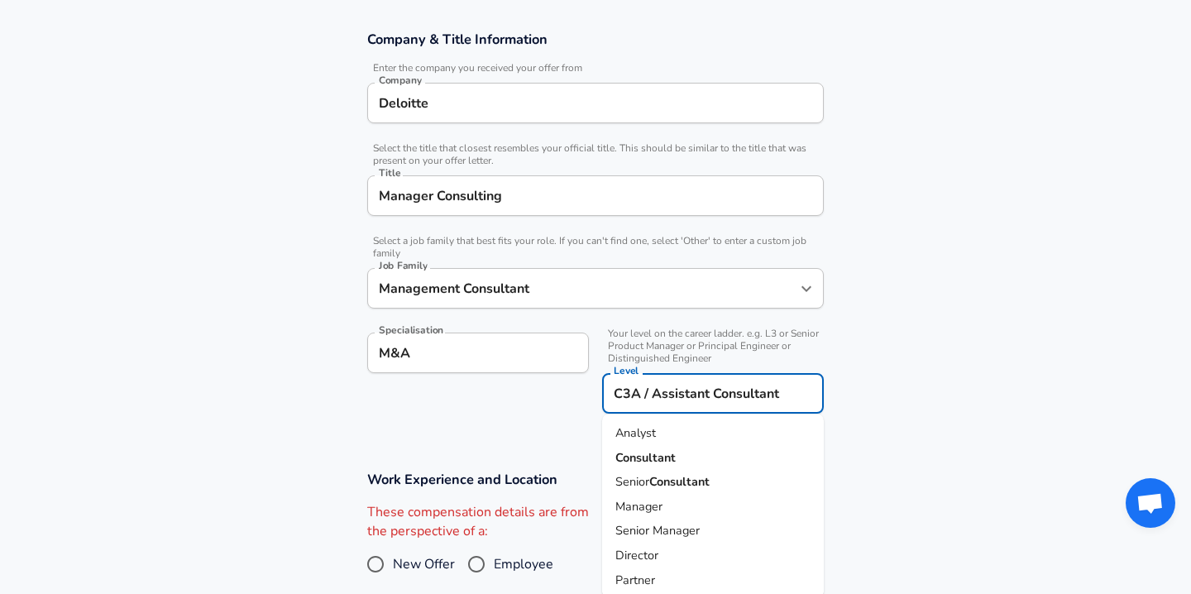
click at [666, 384] on input "C3A / Assistant Consultant" at bounding box center [712, 393] width 207 height 26
click at [652, 506] on span "Manager" at bounding box center [638, 505] width 47 height 17
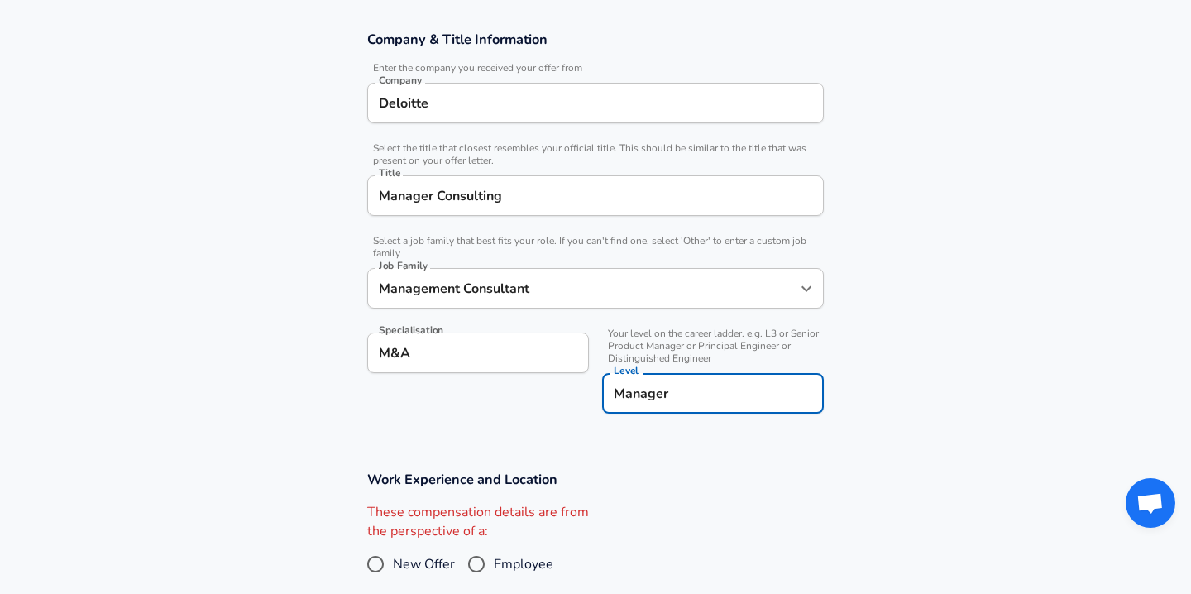
type input "Manager"
click at [504, 198] on input "Manager Consulting" at bounding box center [596, 196] width 442 height 26
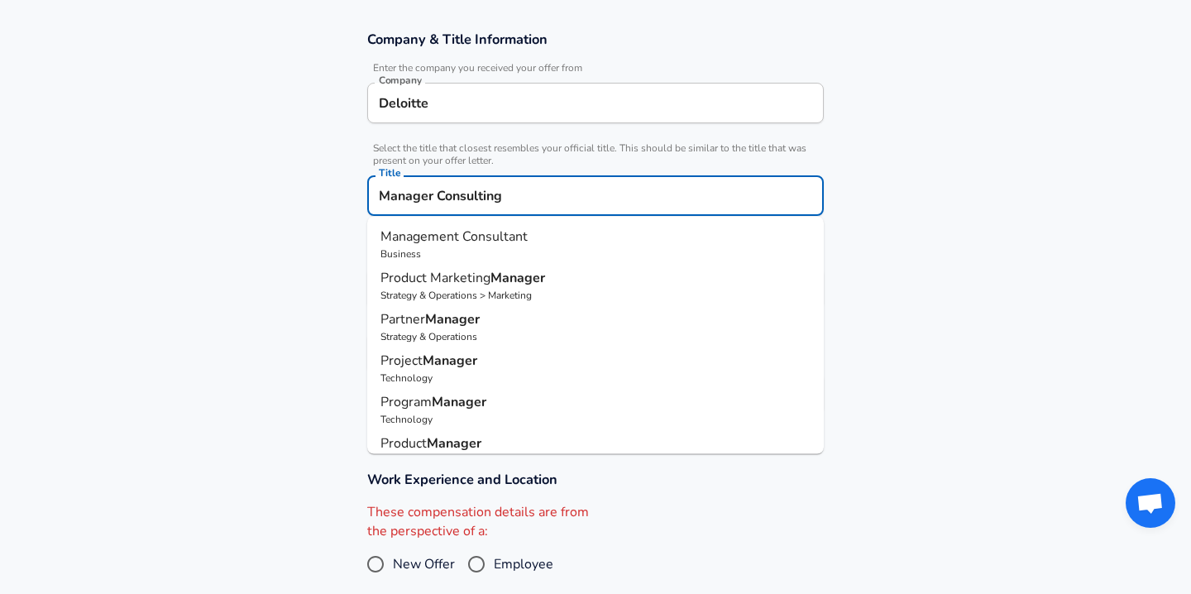
click at [284, 296] on section "Company & Title Information Enter the company you received your offer from Comp…" at bounding box center [595, 231] width 1191 height 440
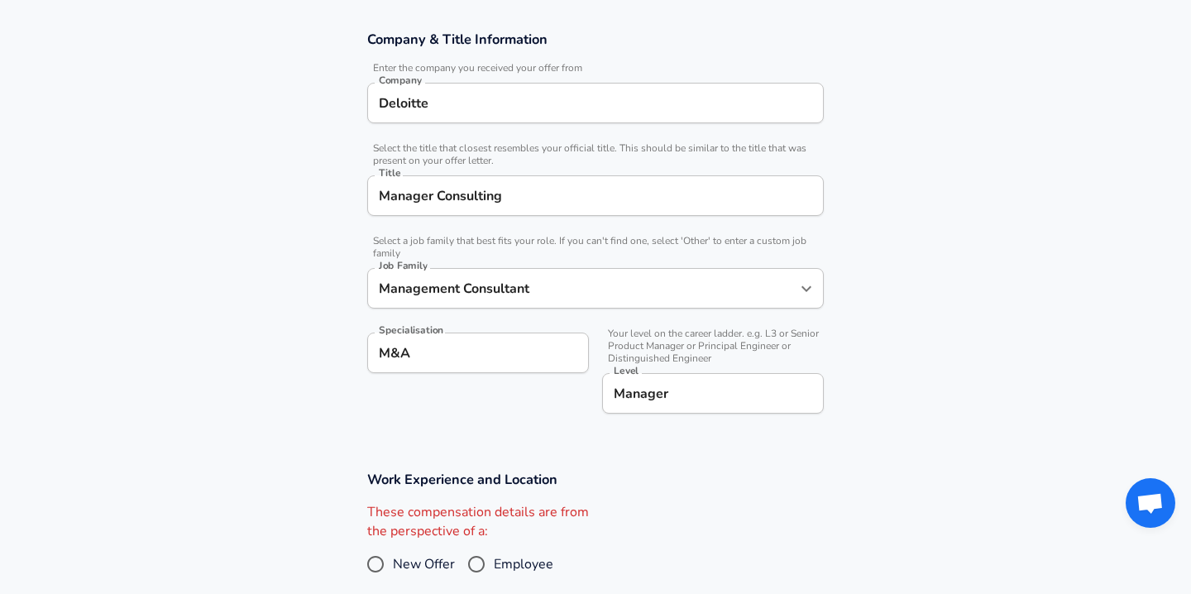
click at [442, 220] on div "Title Manager Consulting Title" at bounding box center [595, 194] width 456 height 64
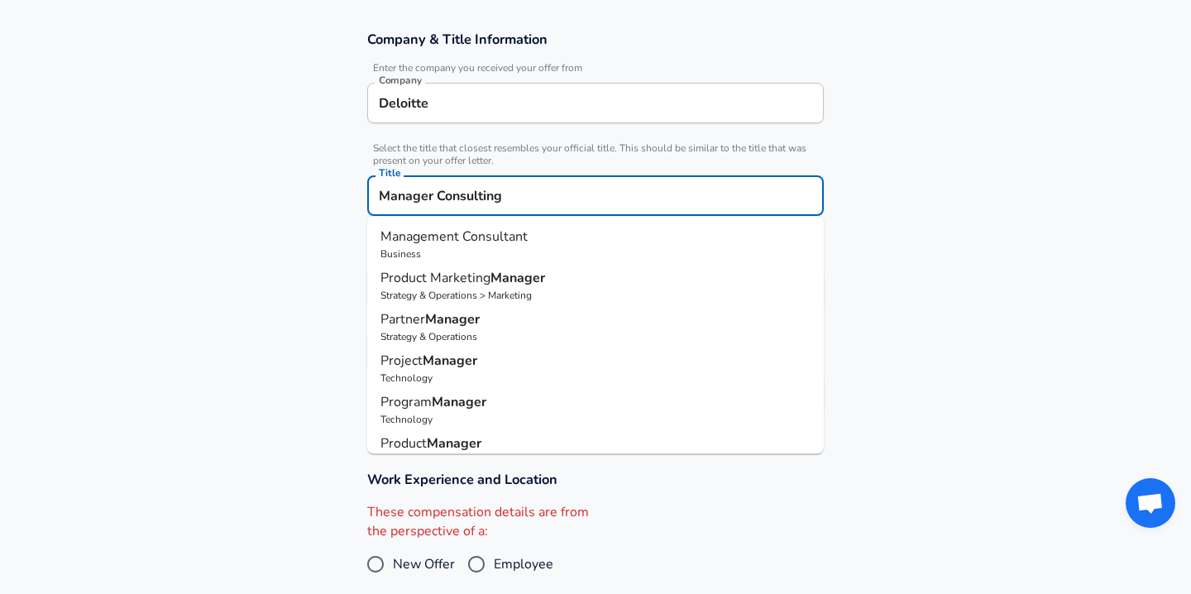
click at [442, 194] on input "Manager Consulting" at bounding box center [596, 196] width 442 height 26
type input "Manager"
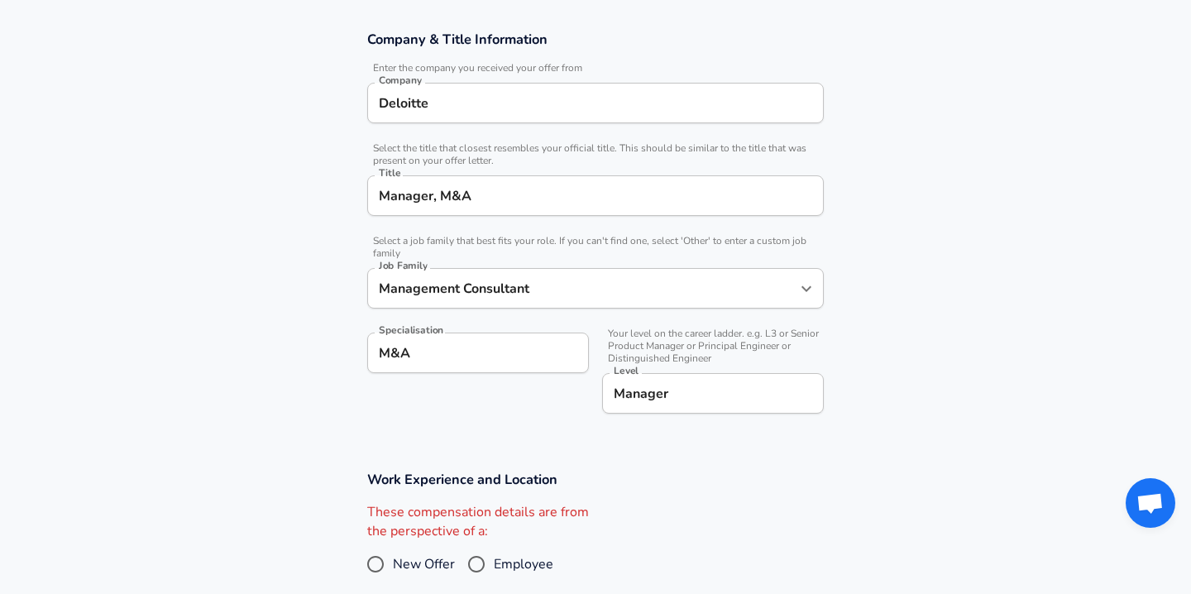
click at [296, 215] on section "Company & Title Information Enter the company you received your offer from Comp…" at bounding box center [595, 231] width 1191 height 440
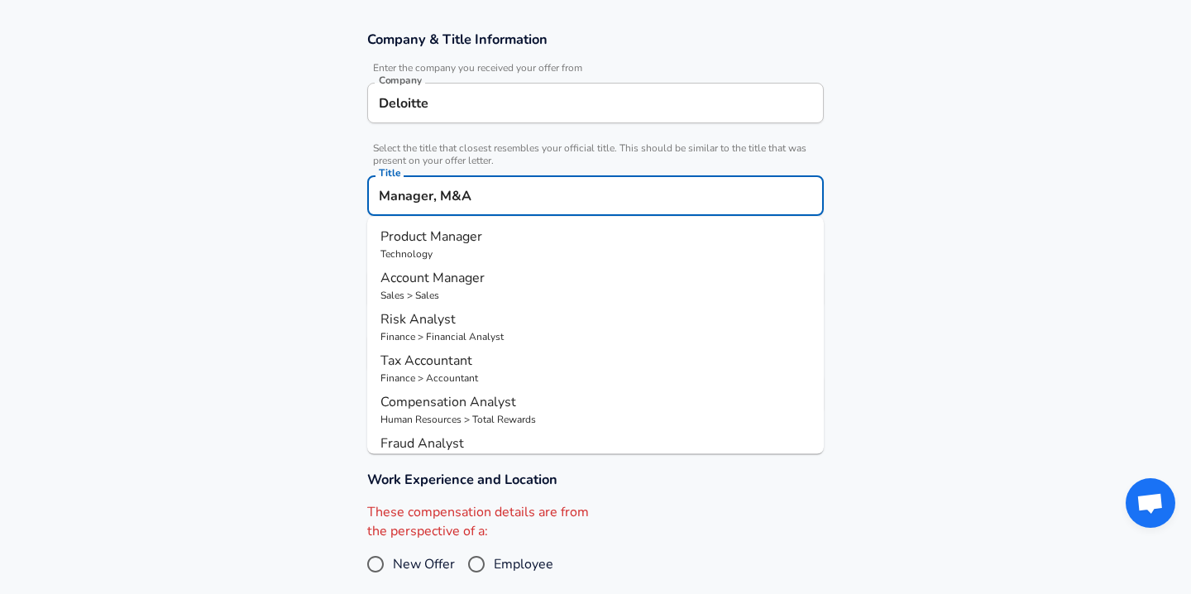
click at [495, 205] on input "Manager, M&A" at bounding box center [596, 196] width 442 height 26
click at [495, 208] on input "Manager, M&A" at bounding box center [596, 196] width 442 height 26
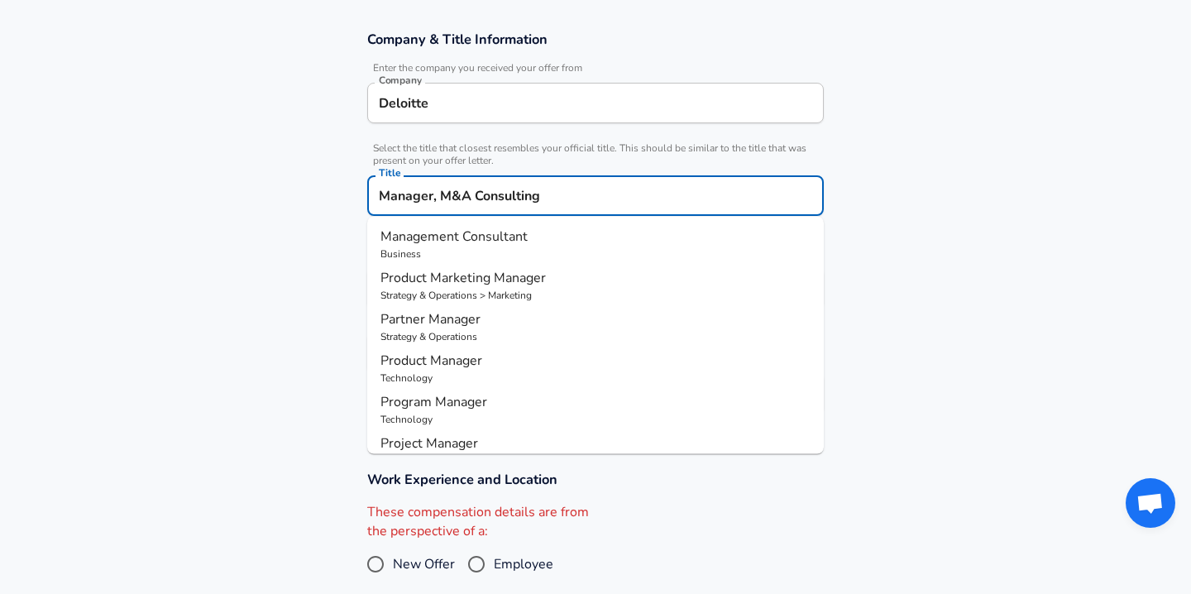
type input "Manager, M&A Consulting"
click at [236, 279] on section "Company & Title Information Enter the company you received your offer from Comp…" at bounding box center [595, 231] width 1191 height 440
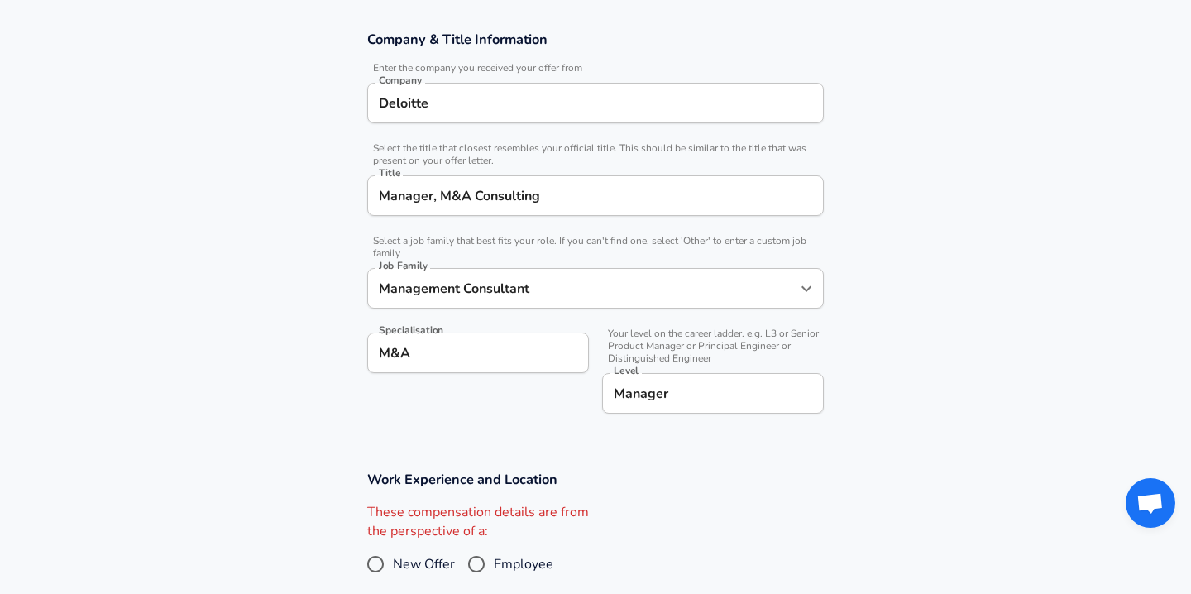
scroll to position [436, 0]
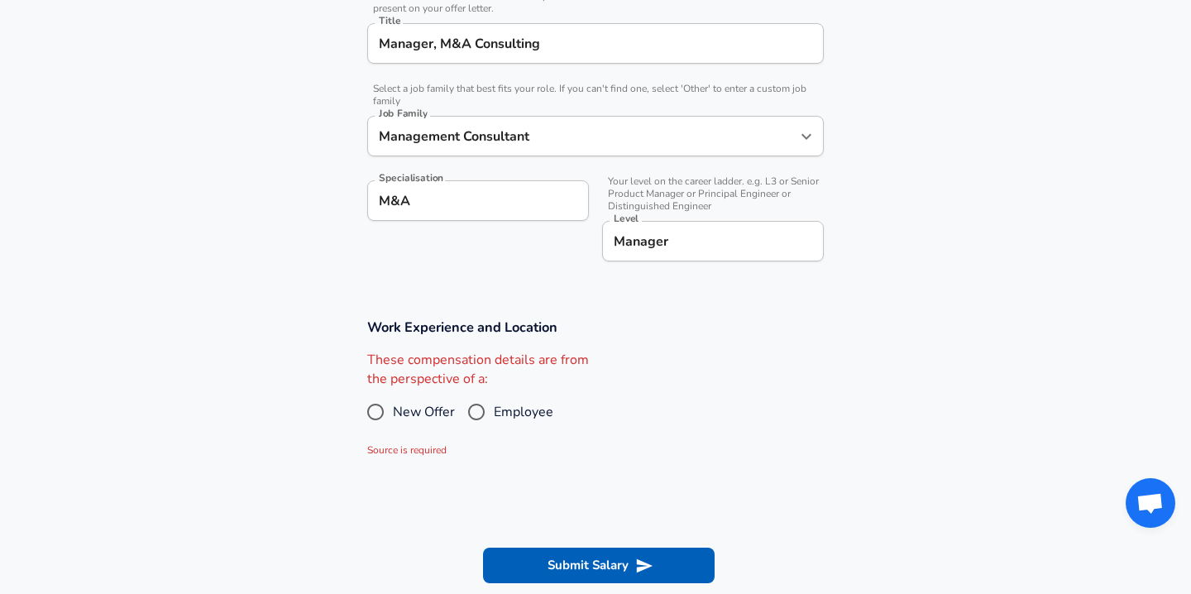
click at [399, 418] on span "New Offer" at bounding box center [424, 412] width 62 height 20
click at [393, 418] on input "New Offer" at bounding box center [375, 412] width 35 height 26
radio input "true"
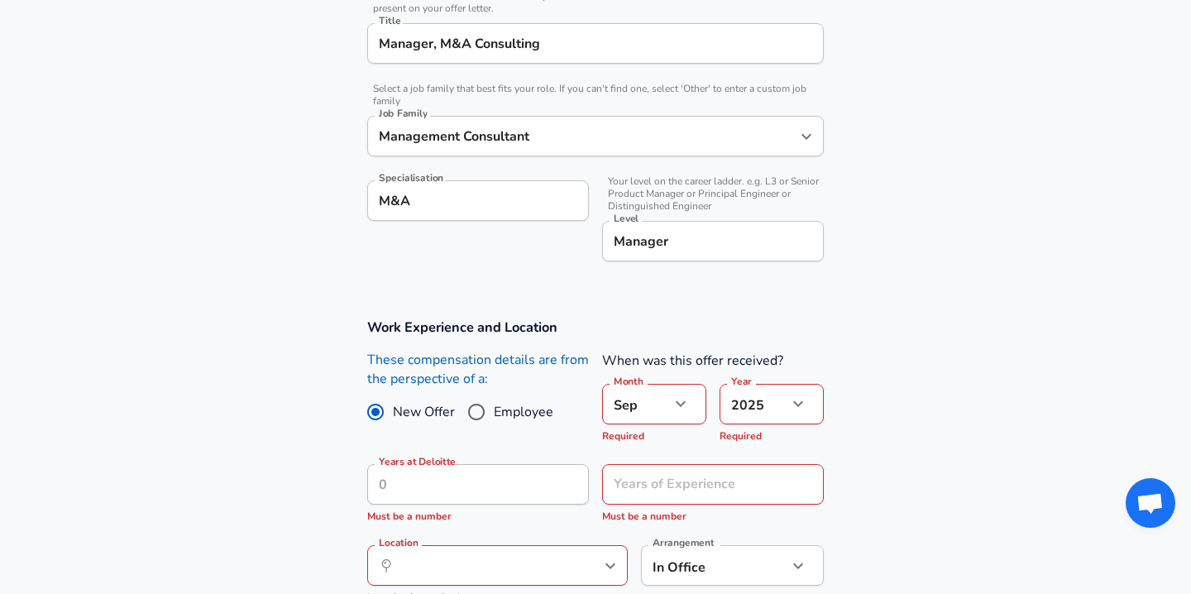
click at [681, 405] on icon "button" at bounding box center [681, 404] width 20 height 20
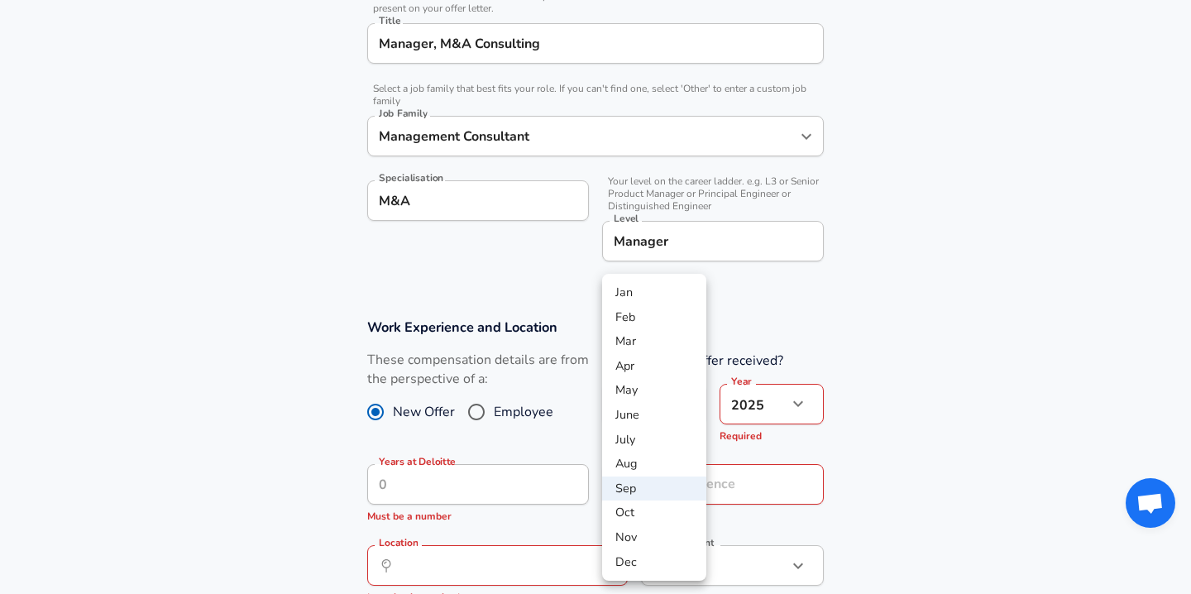
click at [650, 483] on li "Sep" at bounding box center [654, 488] width 104 height 25
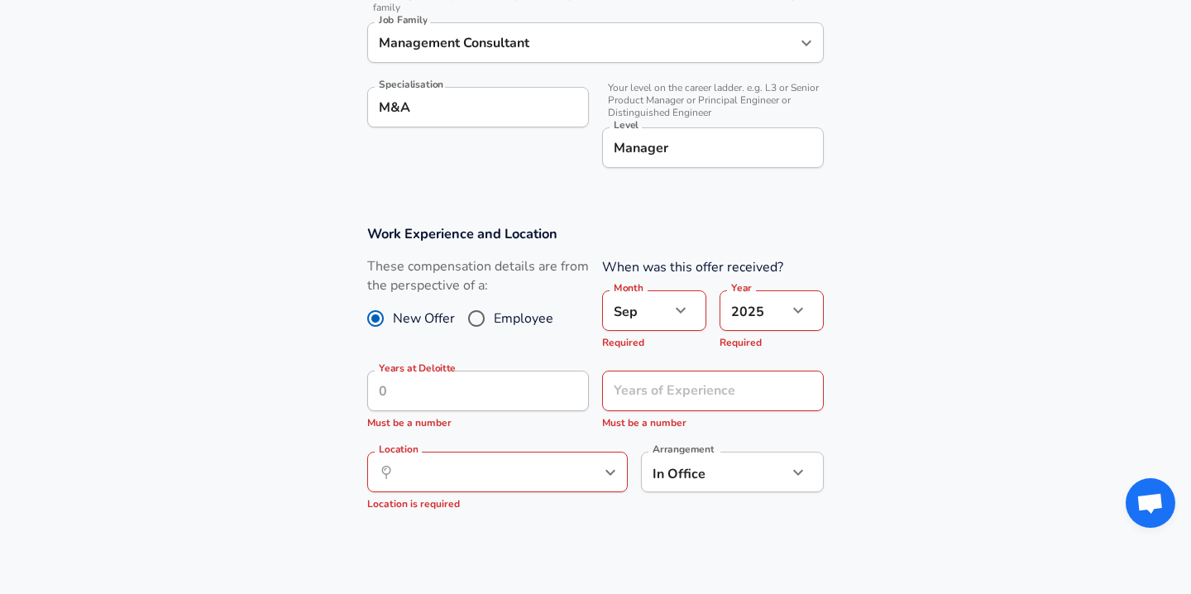
scroll to position [542, 0]
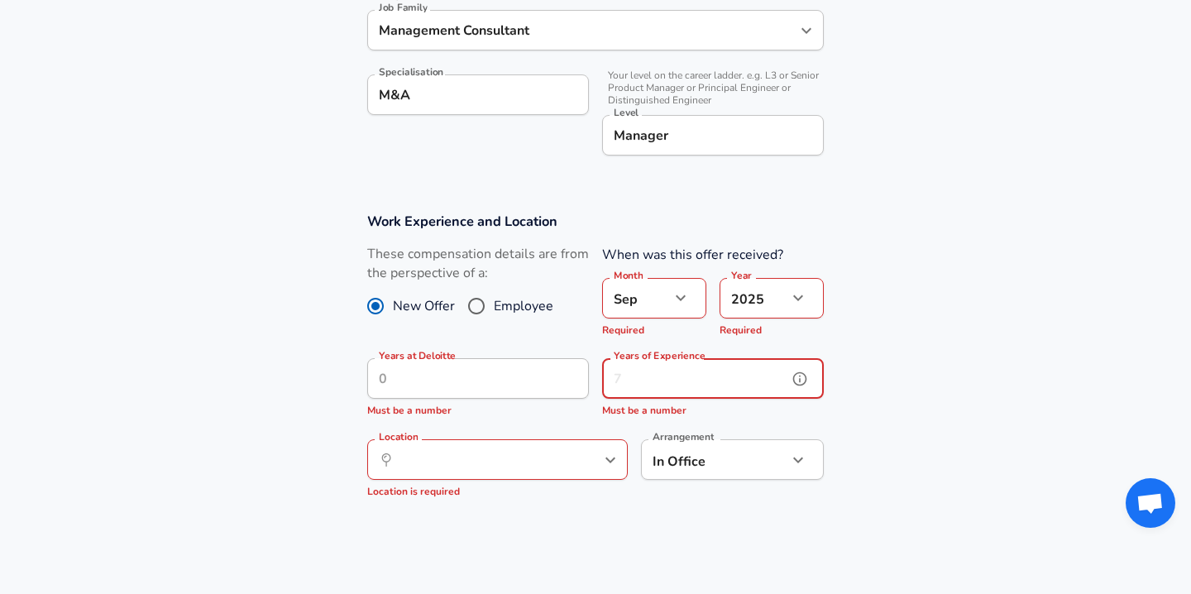
click at [648, 375] on input "Years of Experience" at bounding box center [694, 378] width 185 height 41
type input "-"
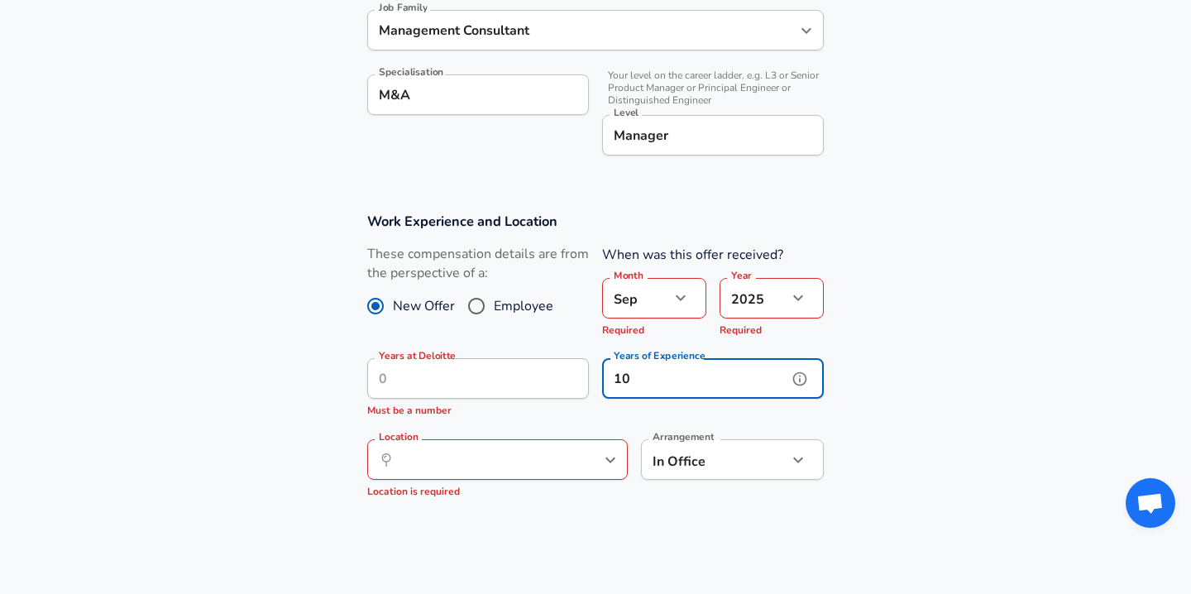
type input "10"
click at [708, 384] on input "10" at bounding box center [694, 378] width 185 height 41
click at [632, 372] on input "10" at bounding box center [694, 378] width 185 height 41
click at [559, 387] on button "help" at bounding box center [564, 378] width 25 height 25
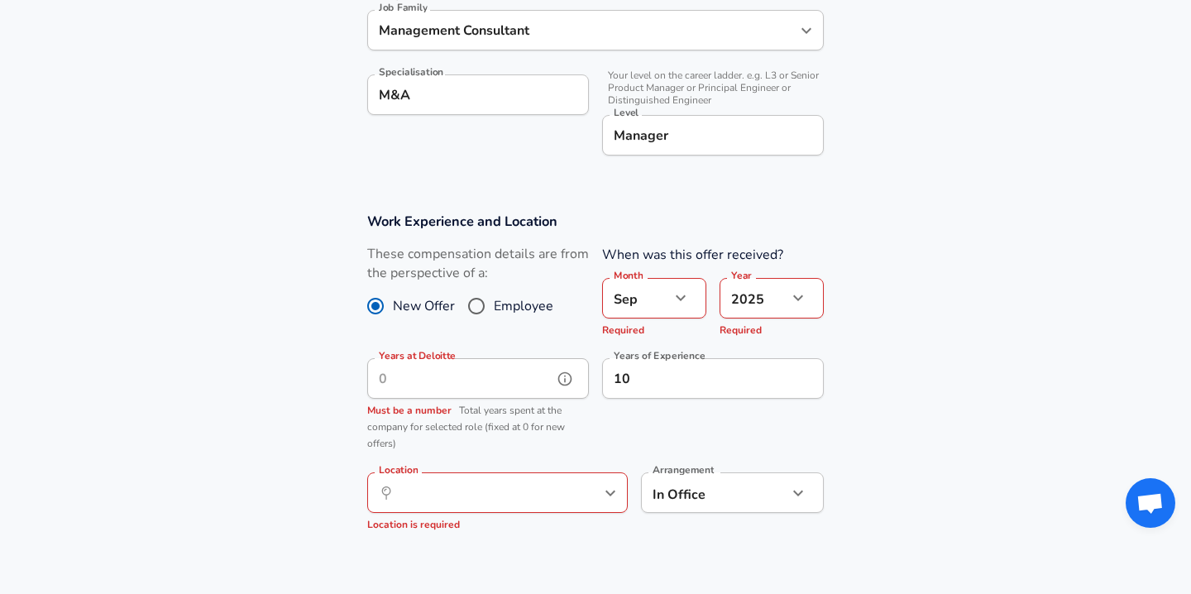
click at [575, 489] on icon "help" at bounding box center [583, 493] width 17 height 17
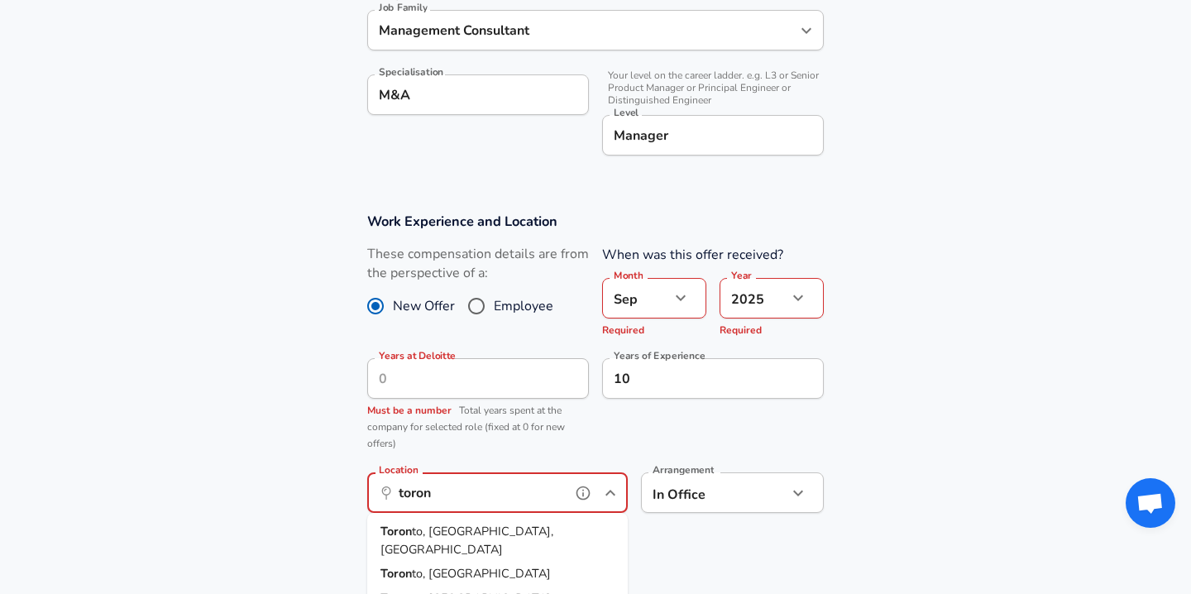
click at [445, 532] on span "to, [GEOGRAPHIC_DATA], [GEOGRAPHIC_DATA]" at bounding box center [466, 540] width 173 height 35
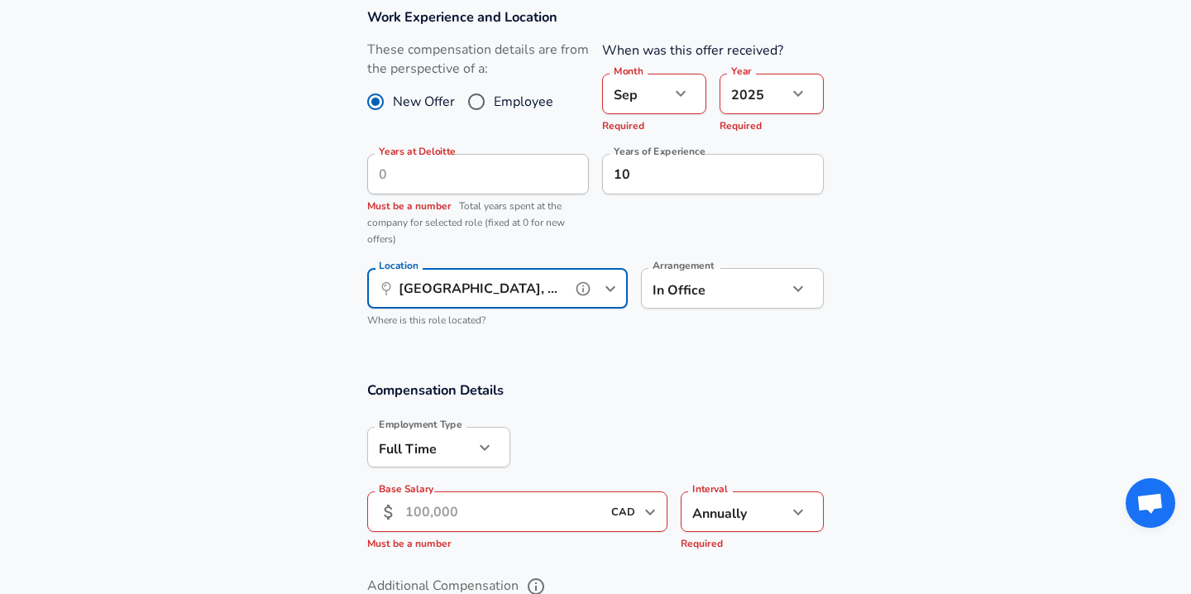
scroll to position [872, 0]
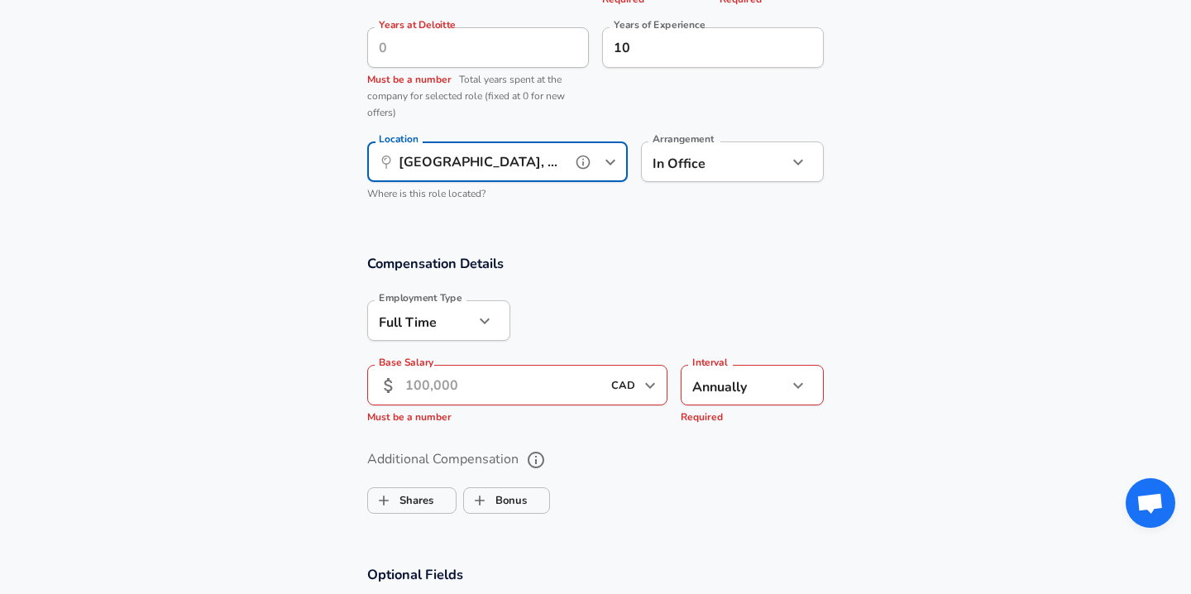
type input "[GEOGRAPHIC_DATA], [GEOGRAPHIC_DATA], [GEOGRAPHIC_DATA]"
click at [548, 387] on input "Base Salary" at bounding box center [503, 385] width 196 height 41
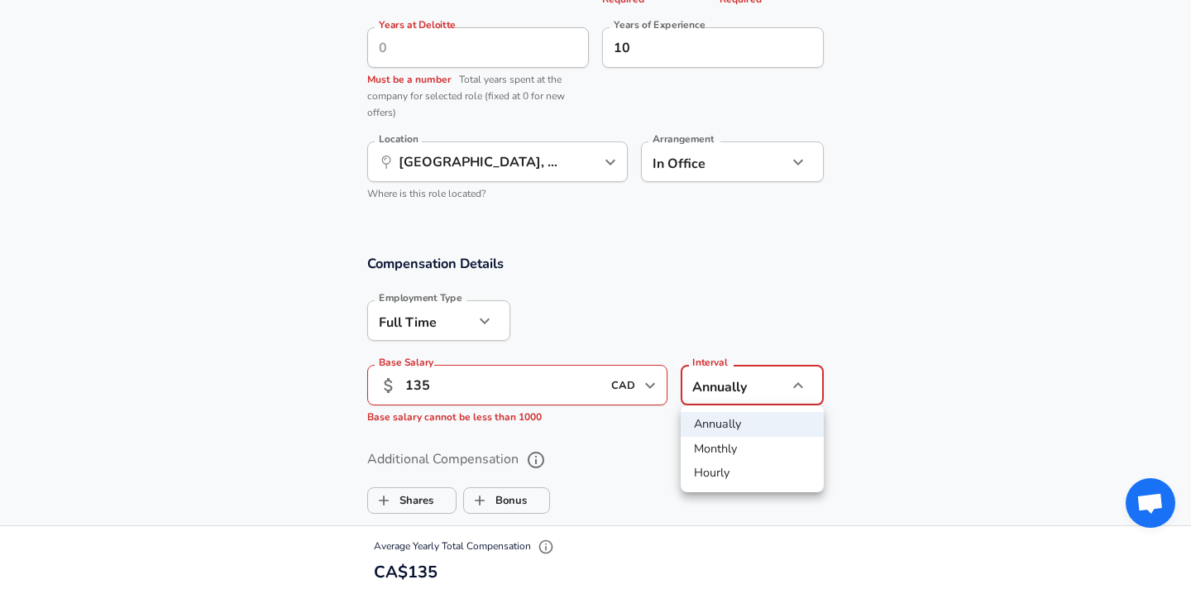
click at [749, 418] on li "Annually" at bounding box center [751, 424] width 143 height 25
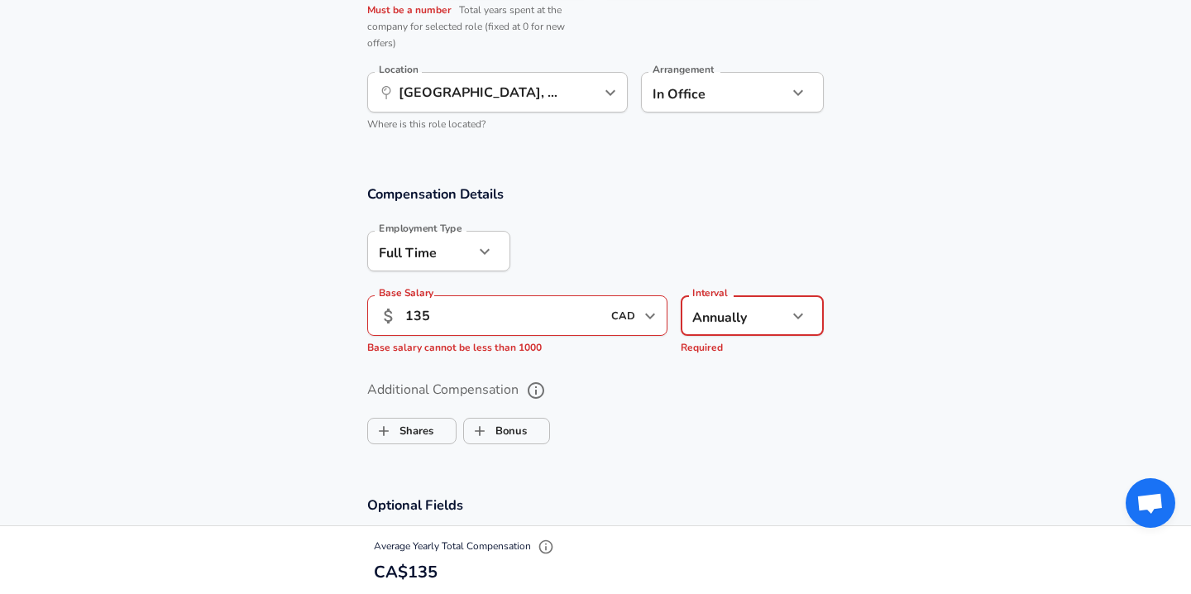
scroll to position [1079, 0]
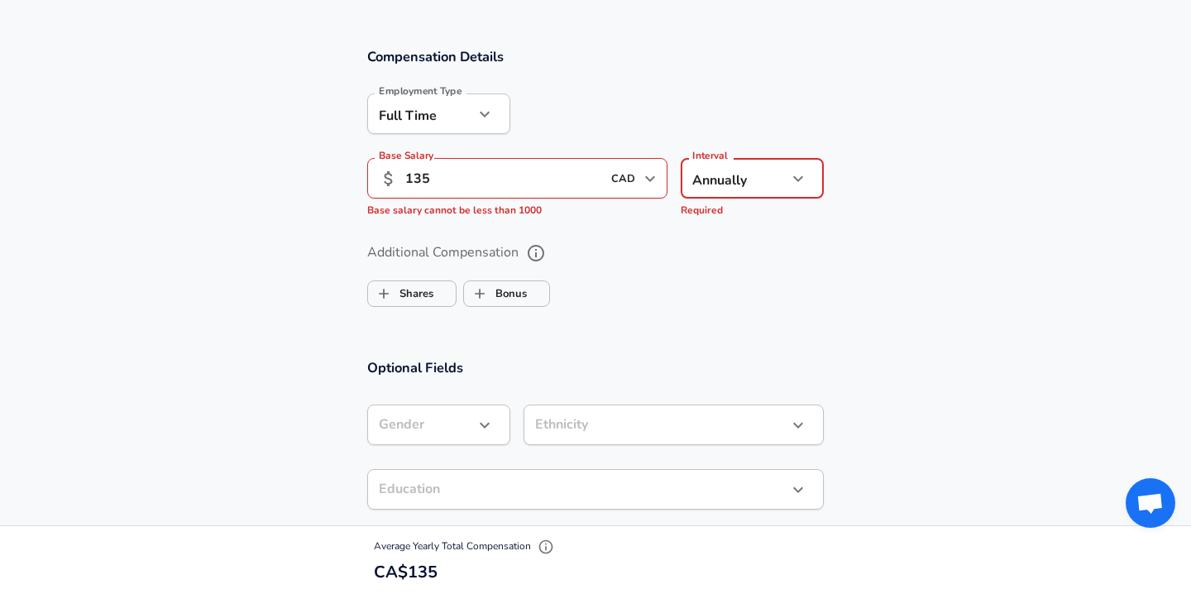
click at [748, 259] on label "Additional Compensation" at bounding box center [595, 253] width 456 height 28
click at [550, 259] on button "Additional Compensation" at bounding box center [536, 253] width 28 height 28
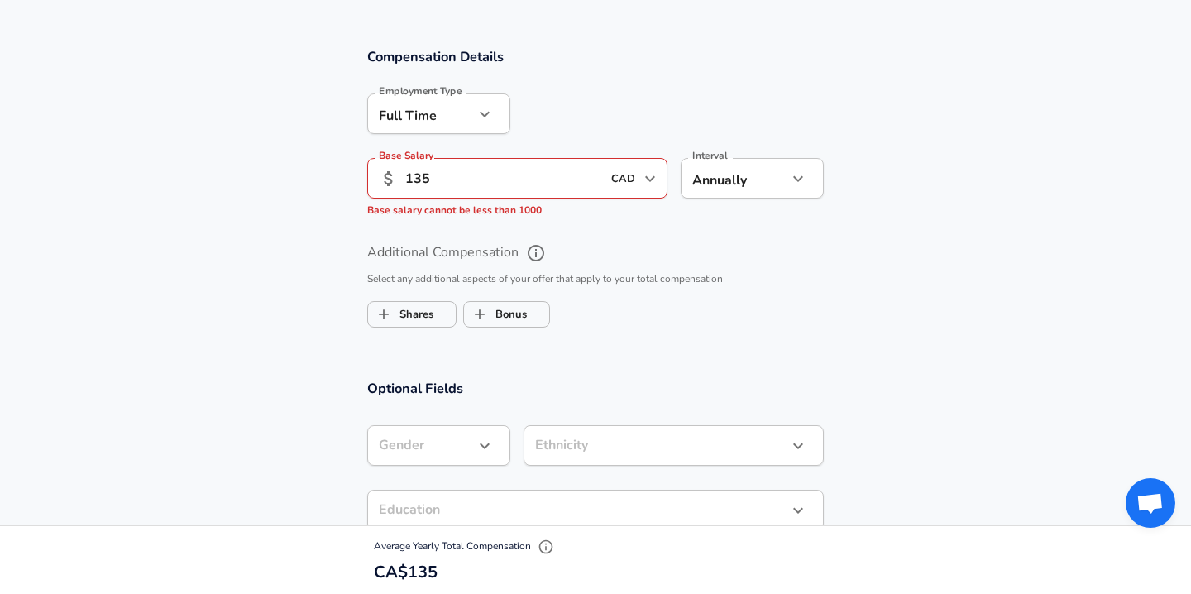
click at [799, 182] on icon "button" at bounding box center [798, 179] width 20 height 20
click at [734, 222] on li "Annually" at bounding box center [751, 217] width 143 height 25
click at [506, 175] on input "135" at bounding box center [503, 178] width 196 height 41
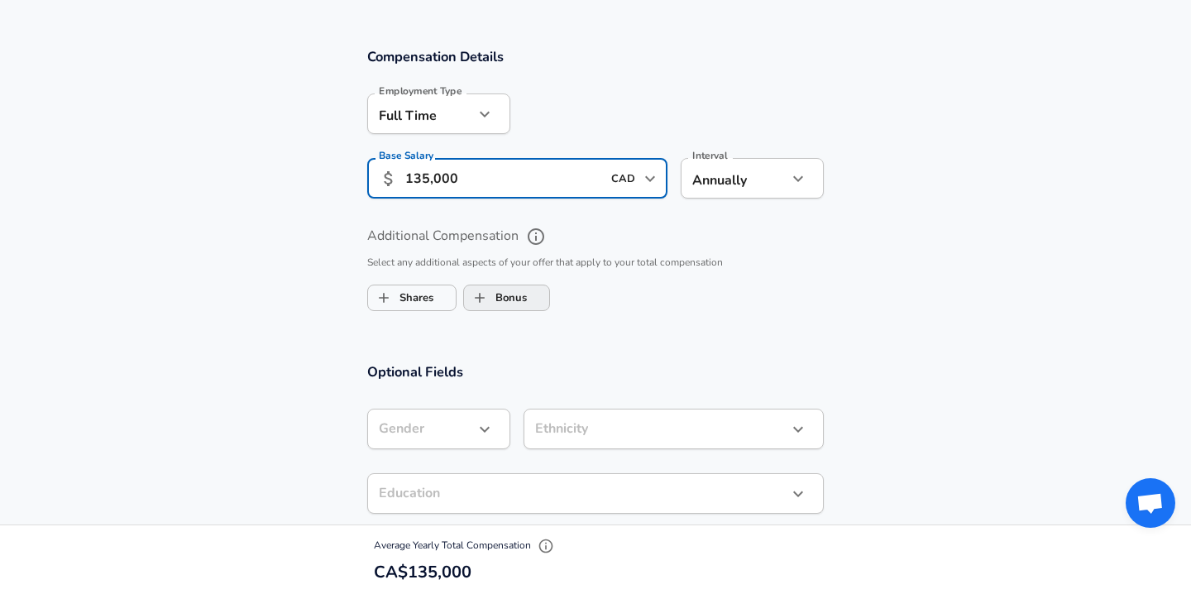
type input "135,000"
click at [518, 294] on label "Bonus" at bounding box center [495, 297] width 63 height 31
checkbox input "true"
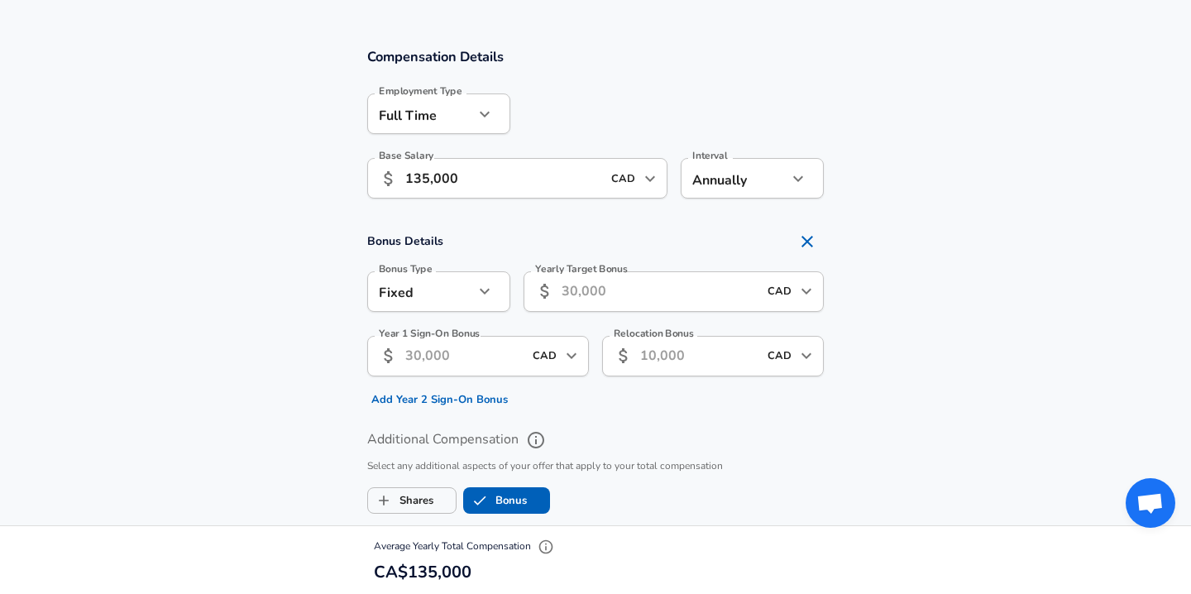
click at [480, 297] on icon "button" at bounding box center [485, 291] width 20 height 20
click at [253, 305] on div at bounding box center [595, 297] width 1191 height 594
click at [558, 357] on input "CAD" at bounding box center [544, 356] width 33 height 26
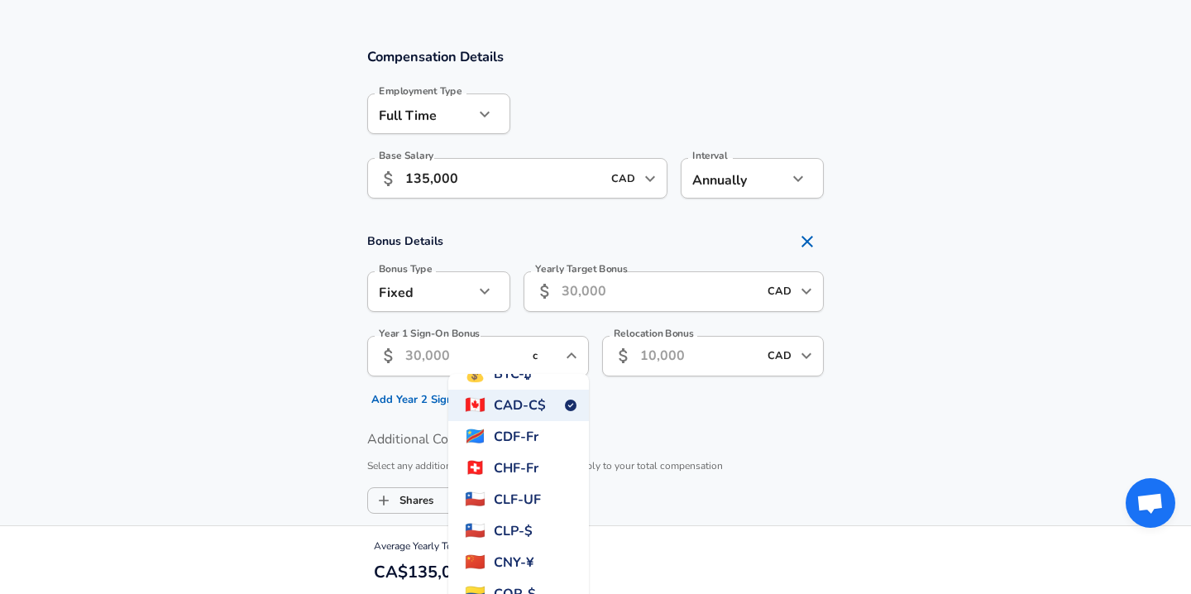
scroll to position [20, 0]
click at [524, 406] on span "CAD - C$" at bounding box center [520, 408] width 52 height 20
type input "CAD"
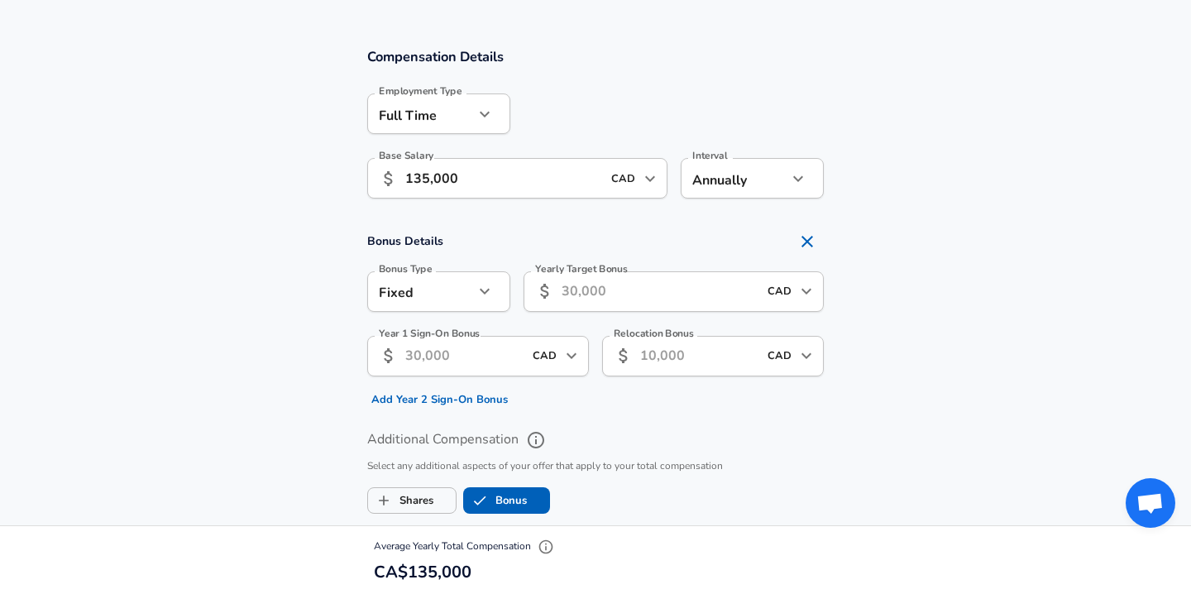
click at [715, 339] on input "Relocation Bonus" at bounding box center [698, 356] width 117 height 41
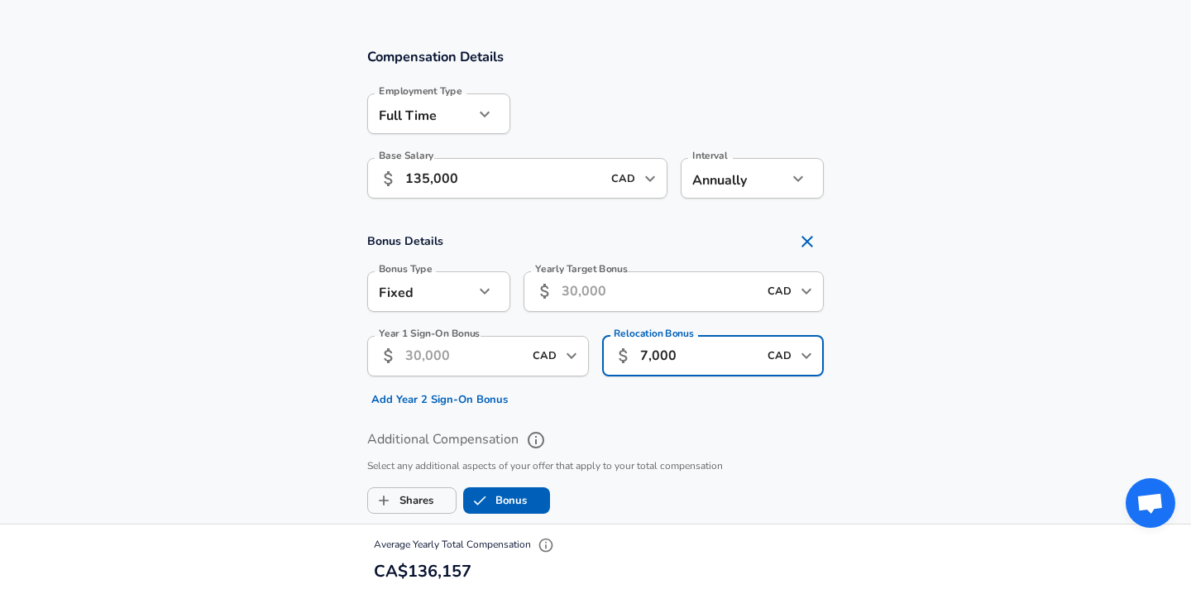
type input "7,000"
click at [306, 358] on section "Bonus Details Bonus Type Fixed fixed Bonus Type Yearly Target Bonus ​ CAD ​ Yea…" at bounding box center [595, 319] width 1191 height 188
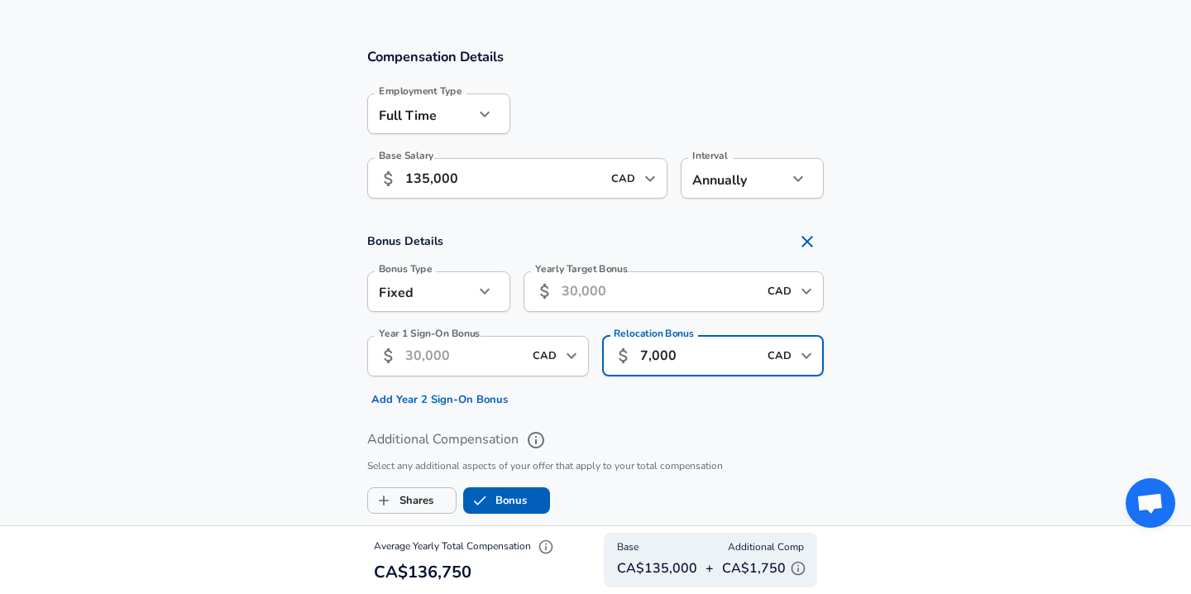
click at [667, 358] on input "7,000" at bounding box center [698, 356] width 117 height 41
click at [661, 356] on input "7,000" at bounding box center [698, 356] width 117 height 41
drag, startPoint x: 687, startPoint y: 359, endPoint x: 593, endPoint y: 359, distance: 94.3
click at [593, 359] on div "Relocation Bonus ​ 7,000 CAD ​ Relocation Bonus" at bounding box center [706, 367] width 235 height 90
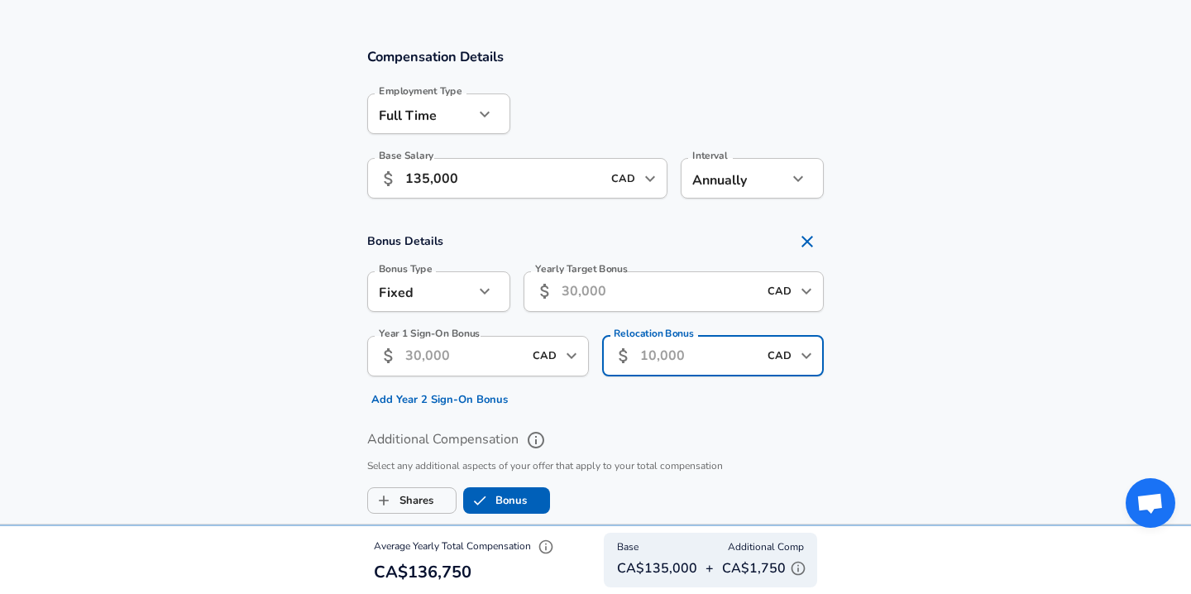
click at [473, 347] on input "Year 1 Sign-On Bonus" at bounding box center [463, 356] width 117 height 41
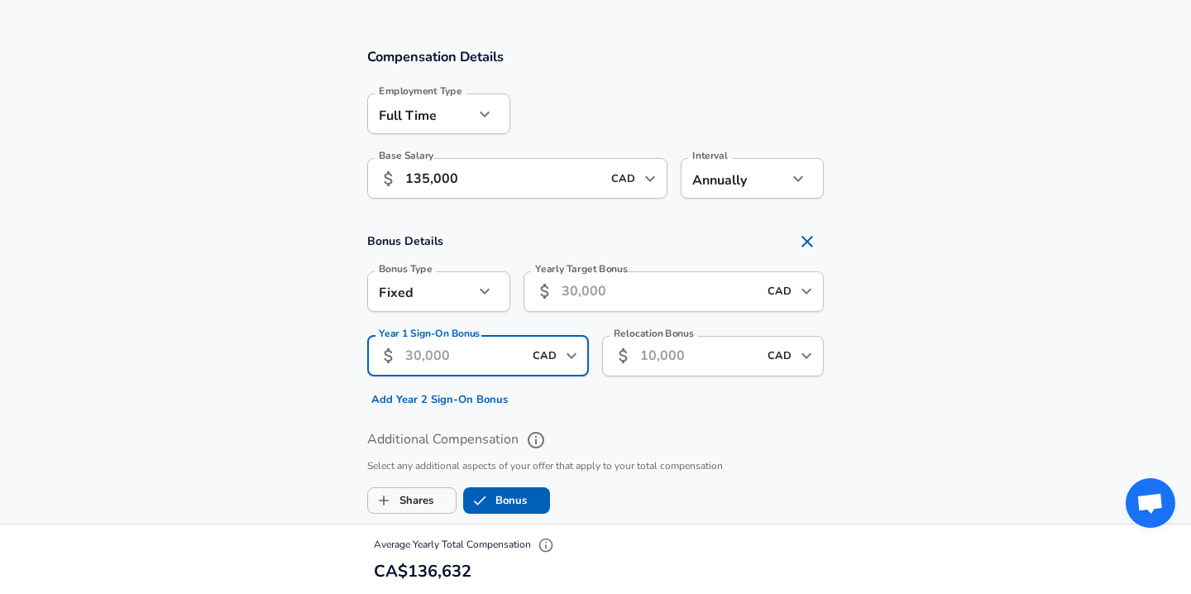
paste input "7,000"
type input "7,000"
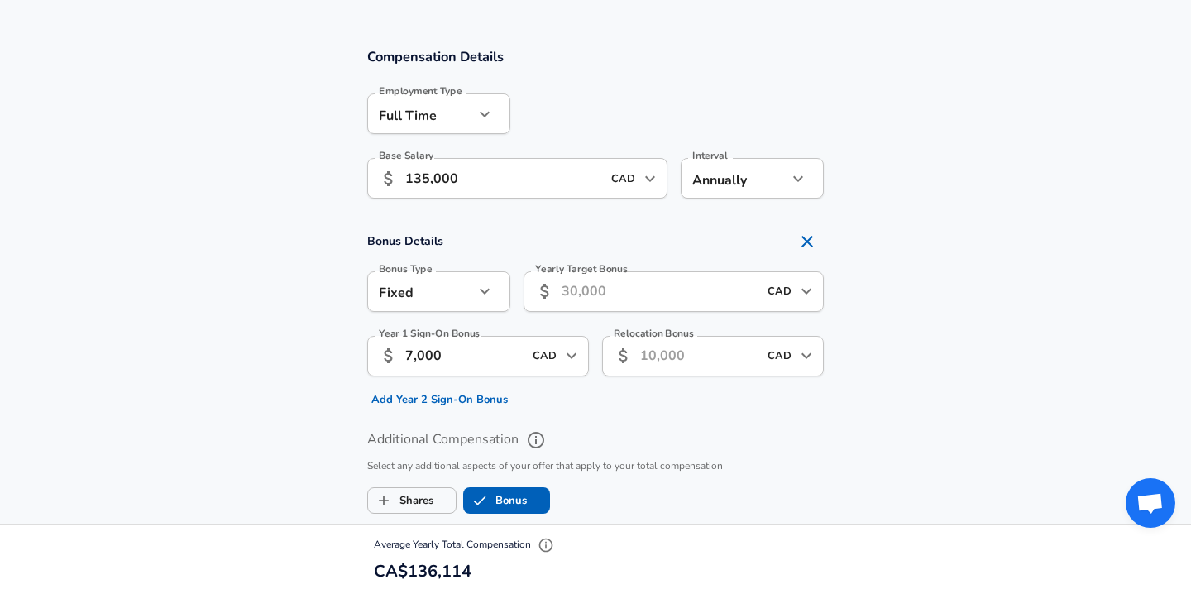
click at [242, 343] on section "Bonus Details Bonus Type Fixed fixed Bonus Type Yearly Target Bonus ​ CAD ​ Yea…" at bounding box center [595, 319] width 1191 height 188
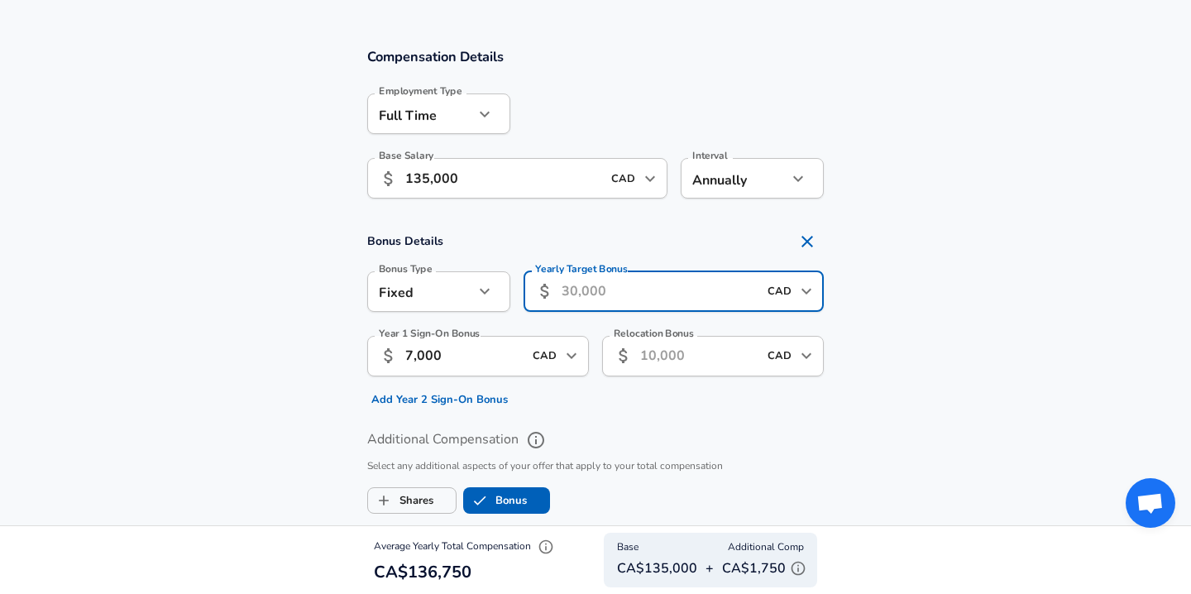
click at [647, 289] on input "Yearly Target Bonus" at bounding box center [659, 291] width 196 height 41
type input "8,000"
click at [486, 295] on icon "button" at bounding box center [485, 291] width 20 height 20
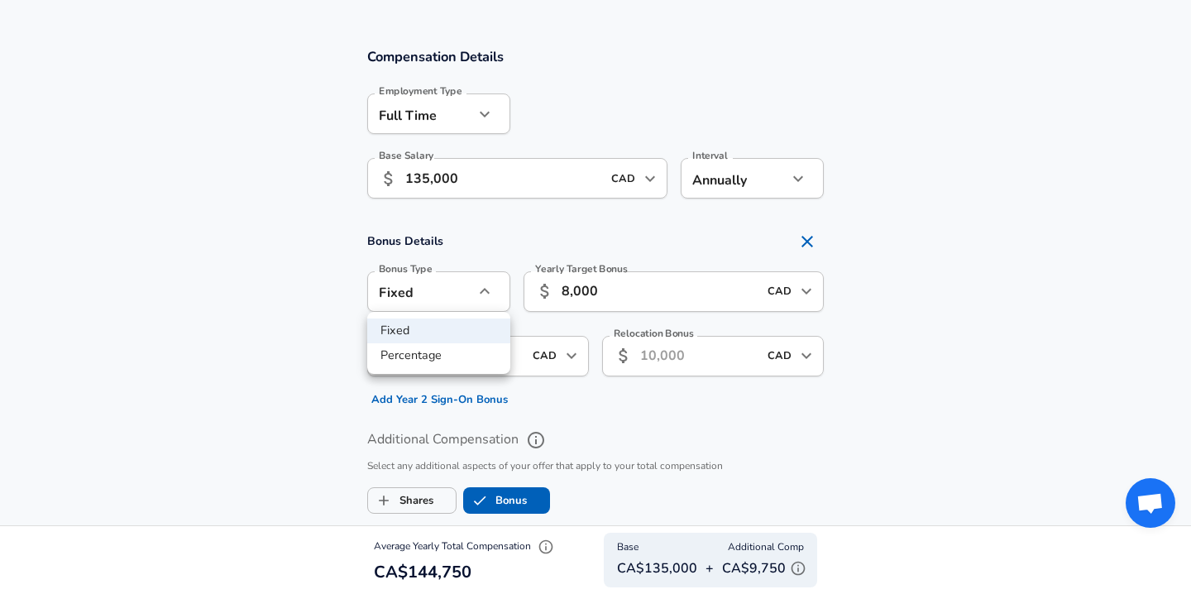
click at [288, 326] on div at bounding box center [595, 297] width 1191 height 594
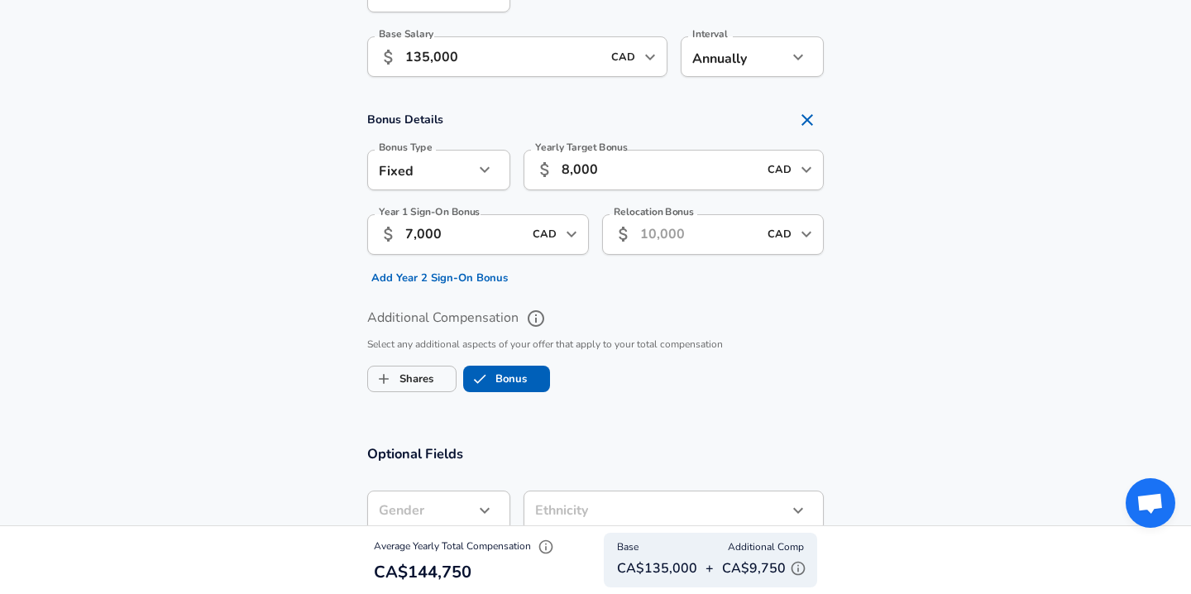
scroll to position [1199, 0]
click at [728, 245] on input "Relocation Bonus" at bounding box center [698, 236] width 117 height 41
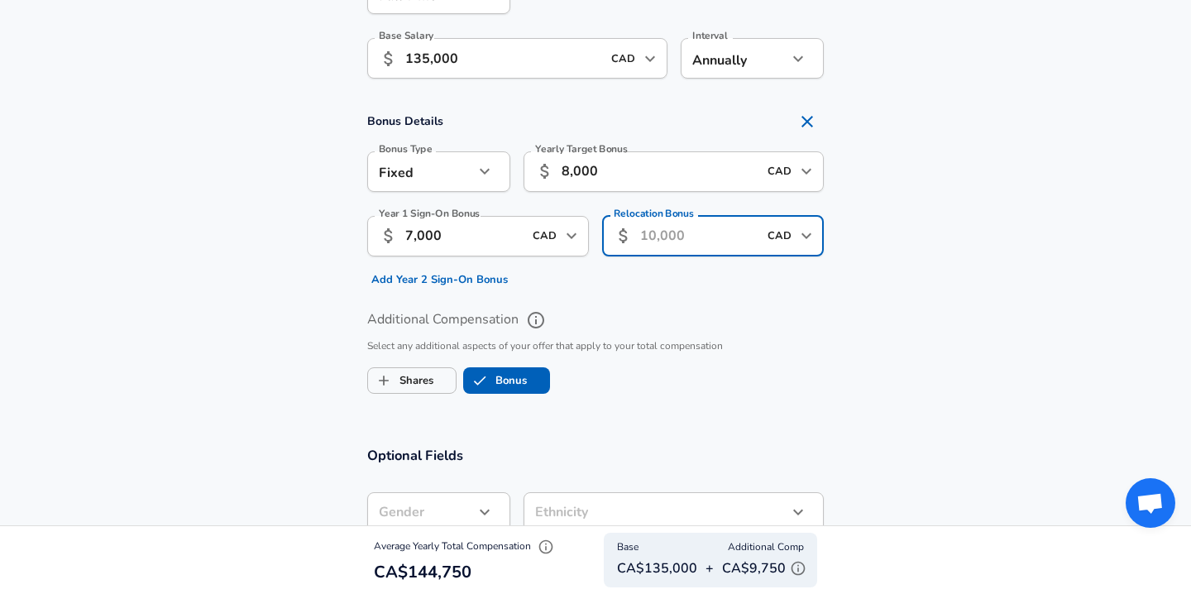
type input "0"
click at [955, 181] on section "Bonus Details Bonus Type Fixed fixed Bonus Type Yearly Target Bonus ​ 8,000 CAD…" at bounding box center [595, 199] width 1191 height 188
click at [743, 174] on input "8,000" at bounding box center [659, 171] width 196 height 41
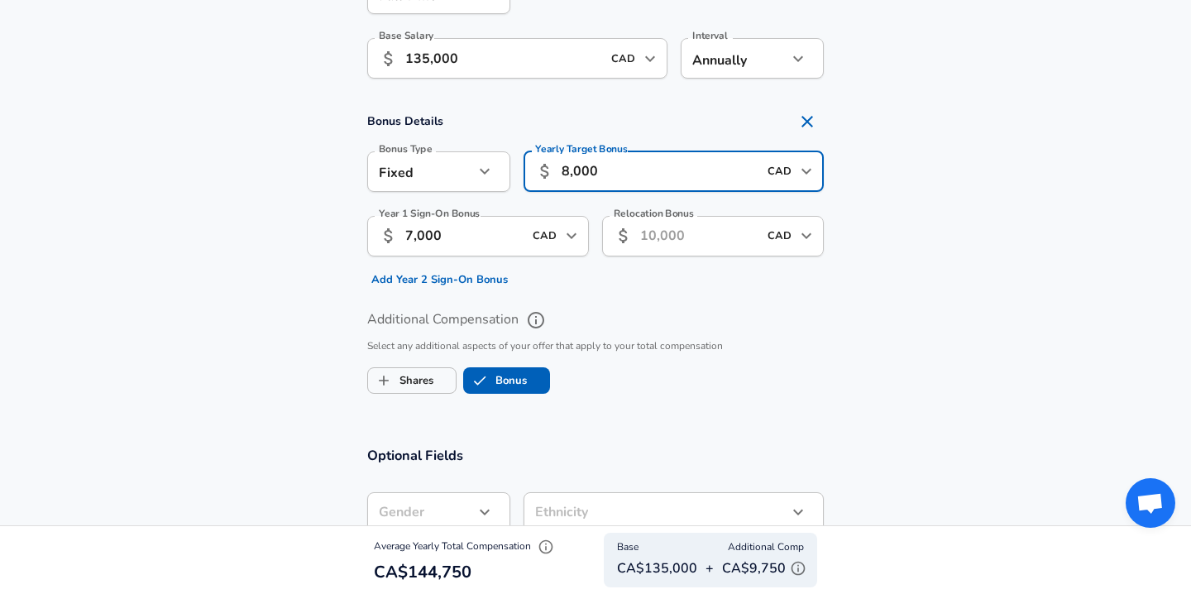
click at [743, 174] on input "8,000" at bounding box center [659, 171] width 196 height 41
click at [876, 176] on section "Bonus Details Bonus Type Fixed fixed Bonus Type Yearly Target Bonus ​ 8,000 CAD…" at bounding box center [595, 199] width 1191 height 188
click at [492, 172] on icon "button" at bounding box center [485, 171] width 20 height 20
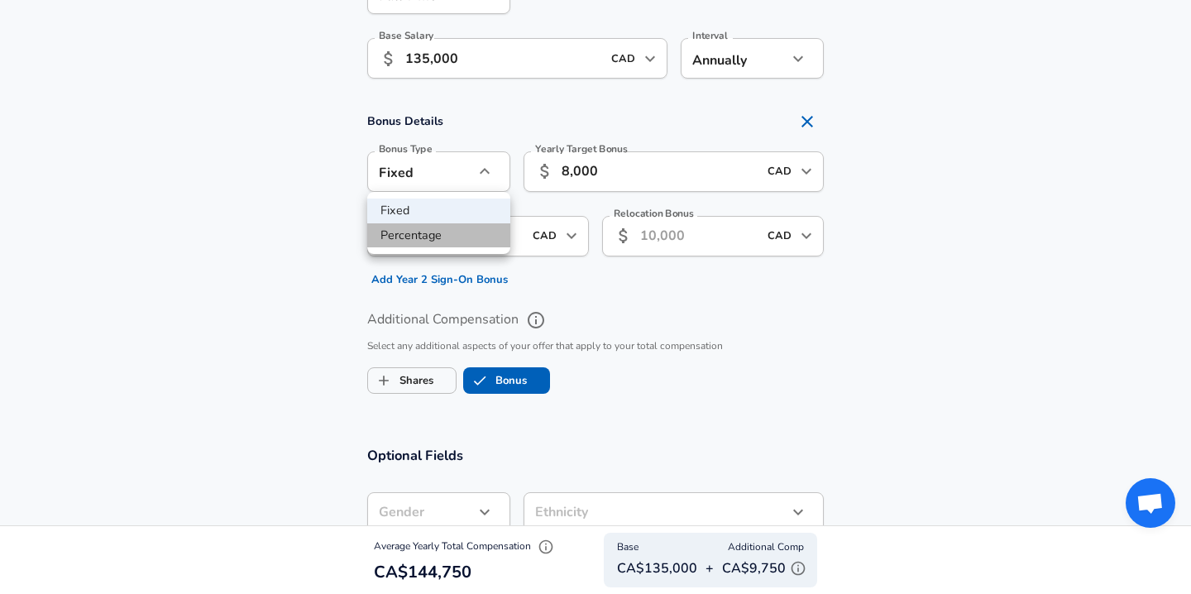
click at [430, 228] on li "Percentage" at bounding box center [438, 235] width 143 height 25
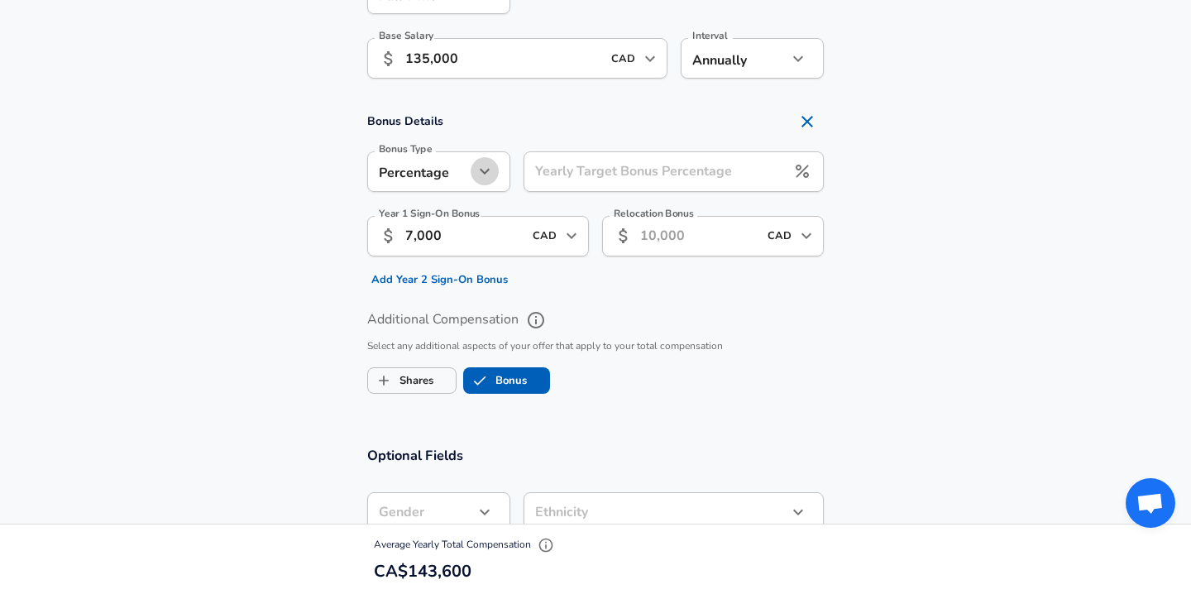
click at [477, 165] on icon "button" at bounding box center [485, 171] width 20 height 20
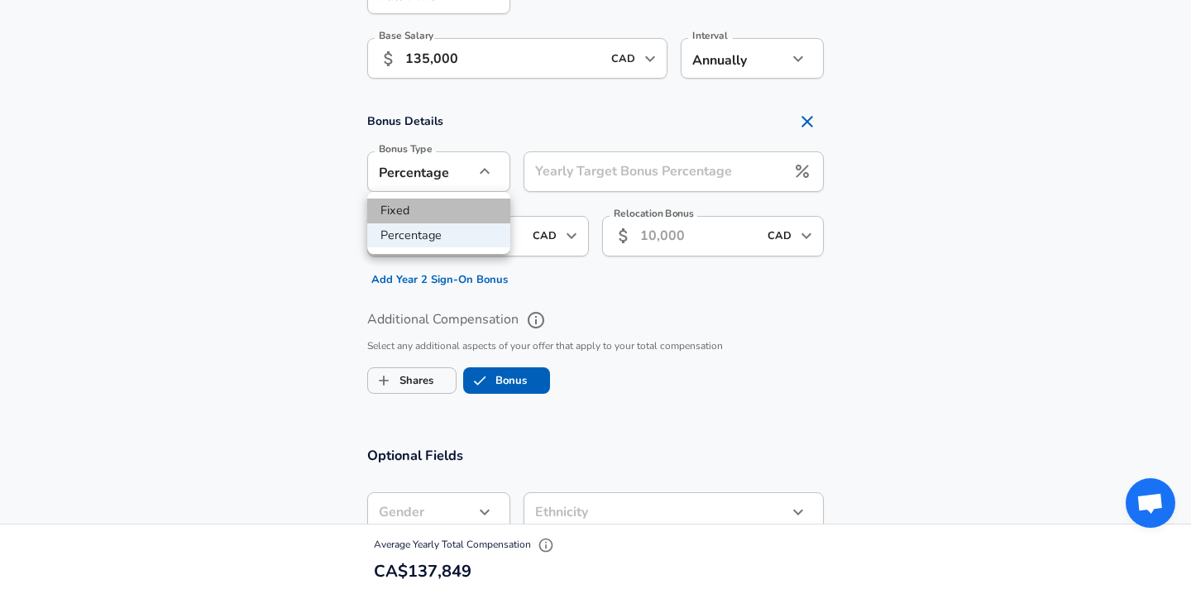
click at [423, 211] on li "Fixed" at bounding box center [438, 210] width 143 height 25
type input "fixed"
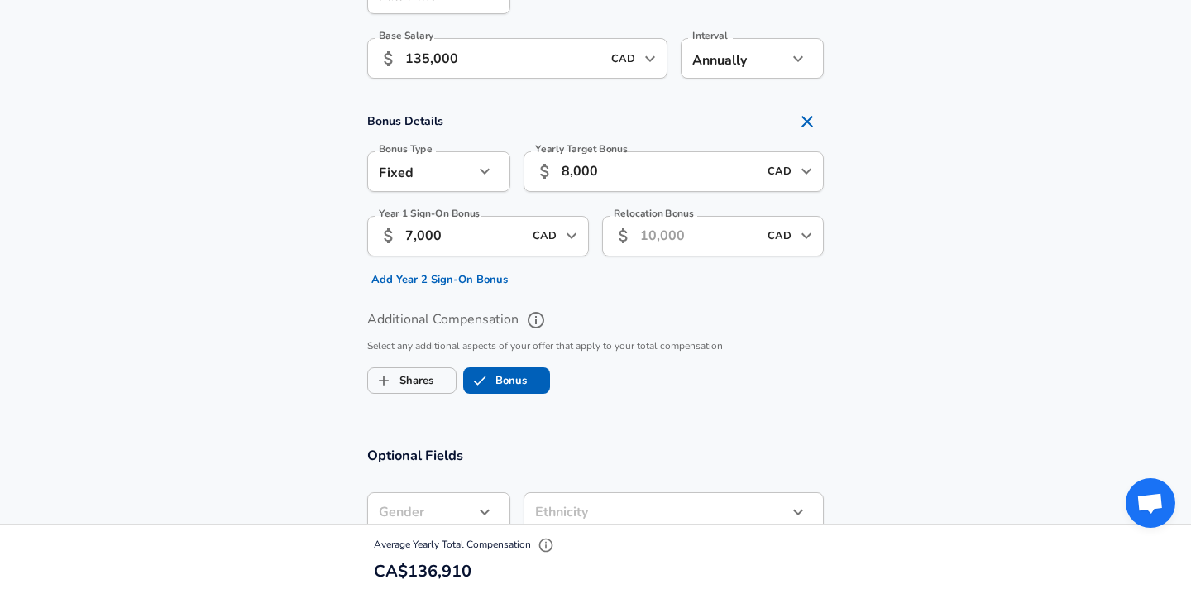
click at [629, 174] on input "8,000" at bounding box center [659, 171] width 196 height 41
click at [629, 167] on input "8,000" at bounding box center [659, 171] width 196 height 41
type input "7,000"
click at [255, 251] on section "Bonus Details Bonus Type Fixed fixed Bonus Type Yearly Target Bonus ​ 7,000 CAD…" at bounding box center [595, 199] width 1191 height 188
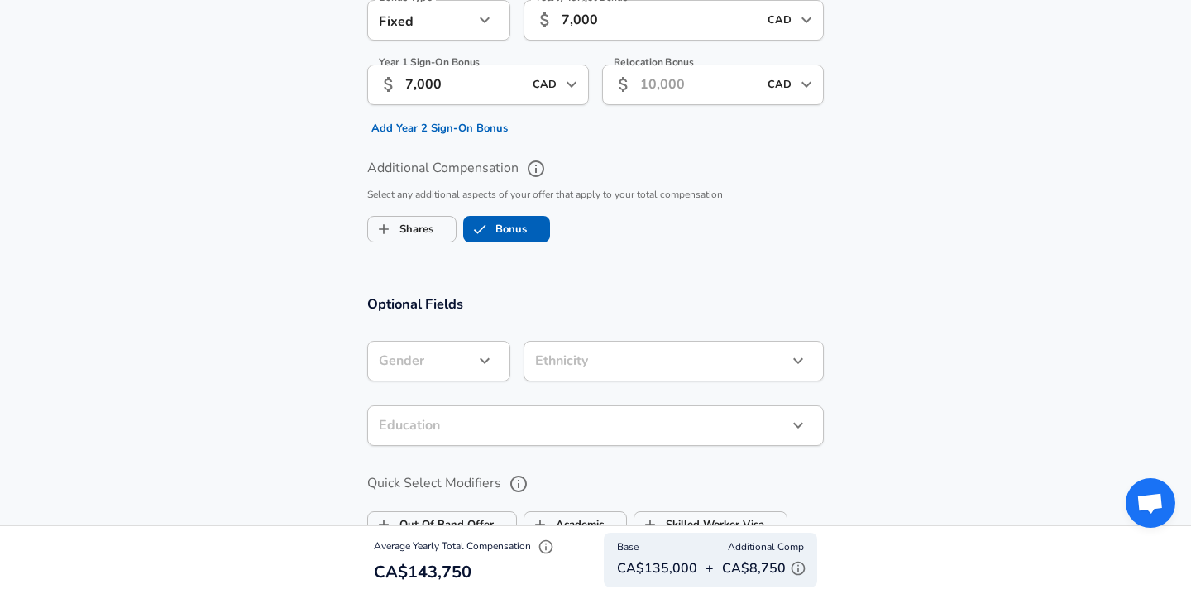
scroll to position [1494, 0]
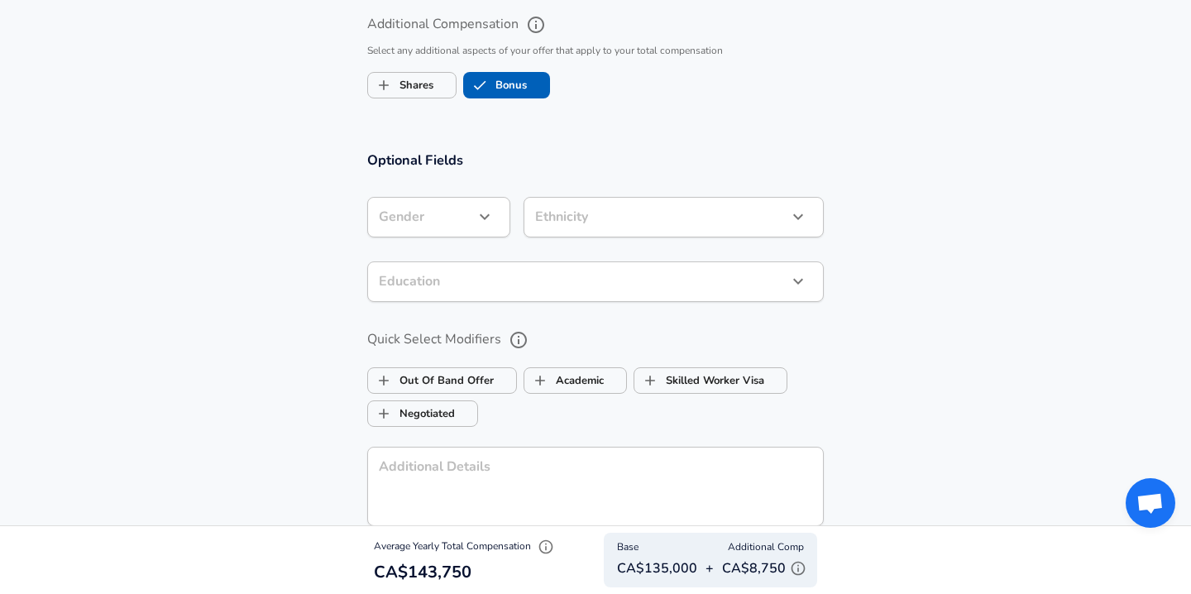
click at [488, 212] on icon "button" at bounding box center [485, 217] width 20 height 20
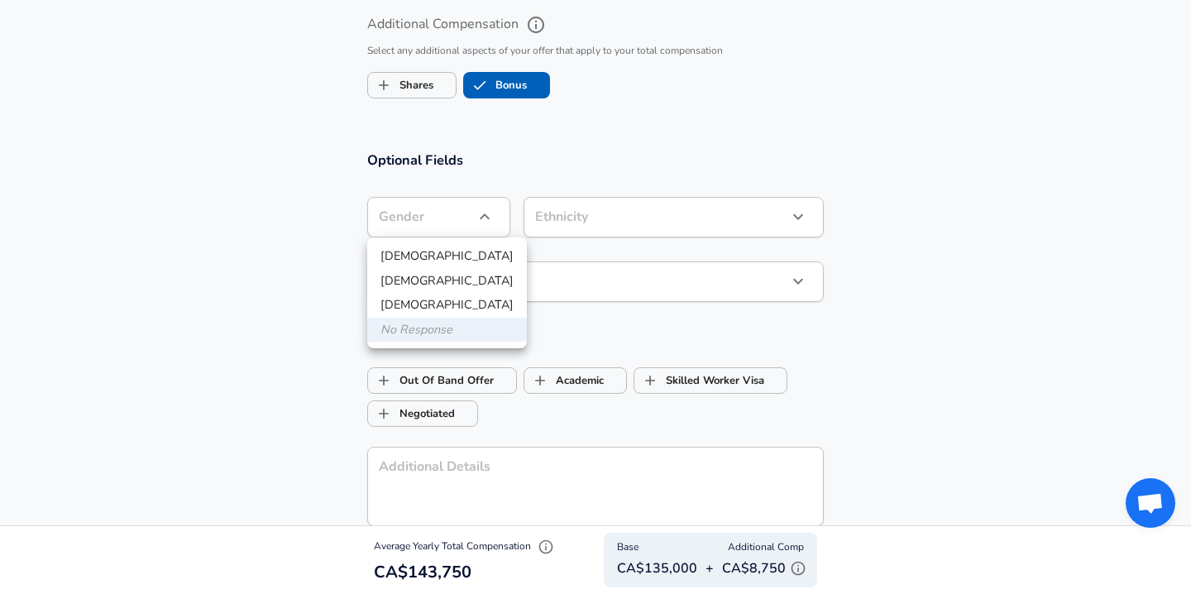
click at [431, 254] on li "[DEMOGRAPHIC_DATA]" at bounding box center [447, 256] width 160 height 25
type input "[DEMOGRAPHIC_DATA]"
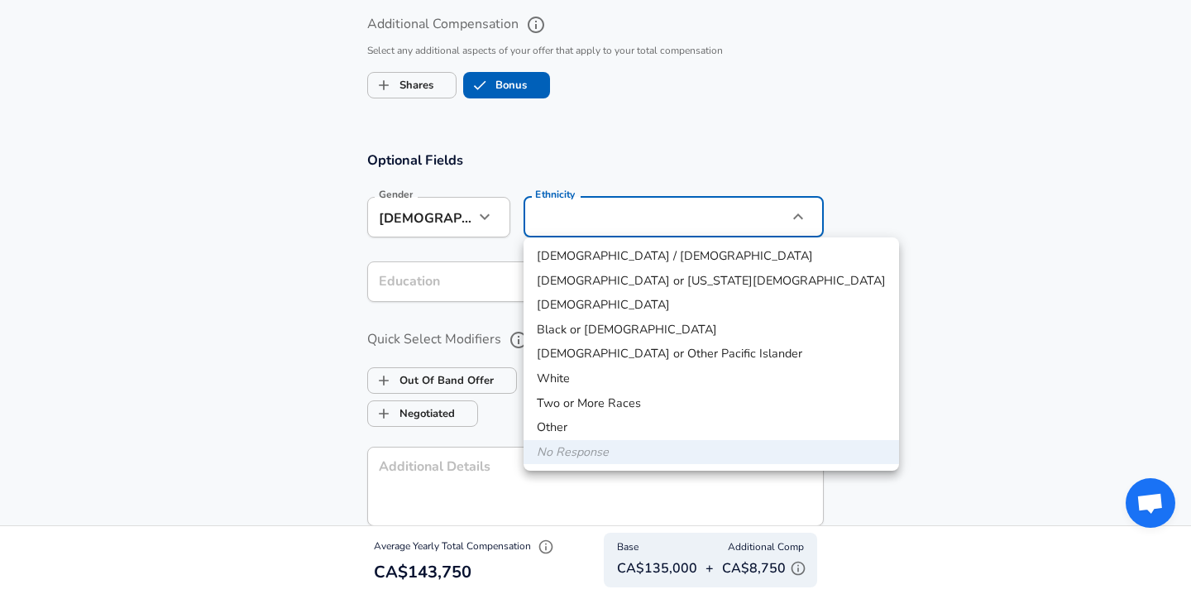
drag, startPoint x: 585, startPoint y: 317, endPoint x: 601, endPoint y: 309, distance: 17.4
click at [602, 308] on ul "[DEMOGRAPHIC_DATA] / Latino [DEMOGRAPHIC_DATA] or [US_STATE][DEMOGRAPHIC_DATA] …" at bounding box center [710, 353] width 375 height 233
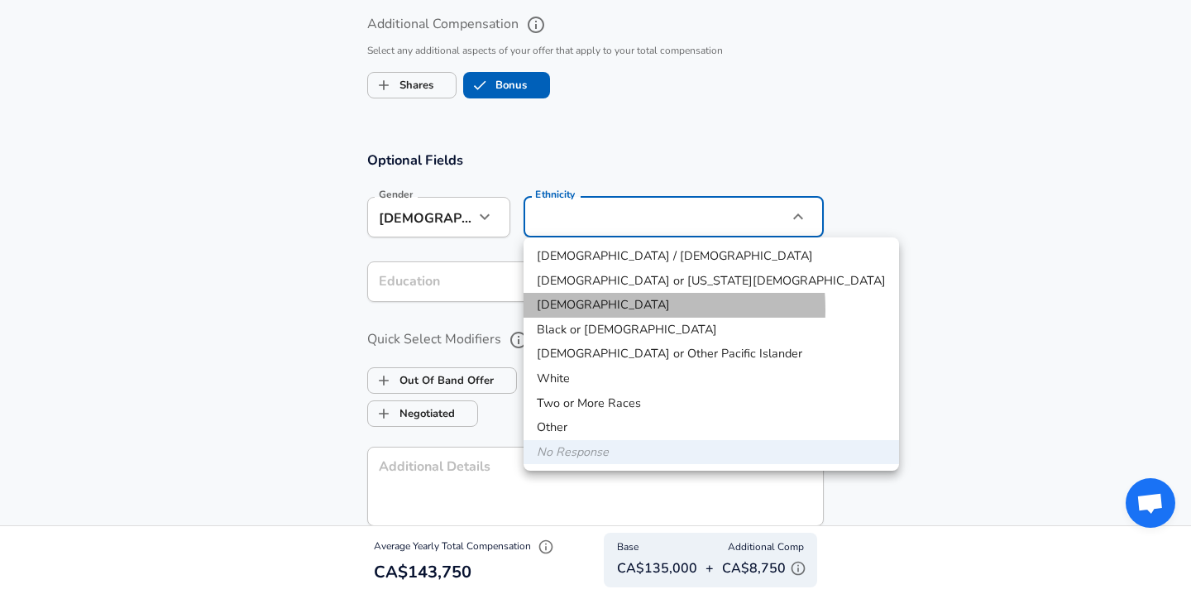
click at [601, 309] on li "[DEMOGRAPHIC_DATA]" at bounding box center [710, 305] width 375 height 25
type input "[DEMOGRAPHIC_DATA]"
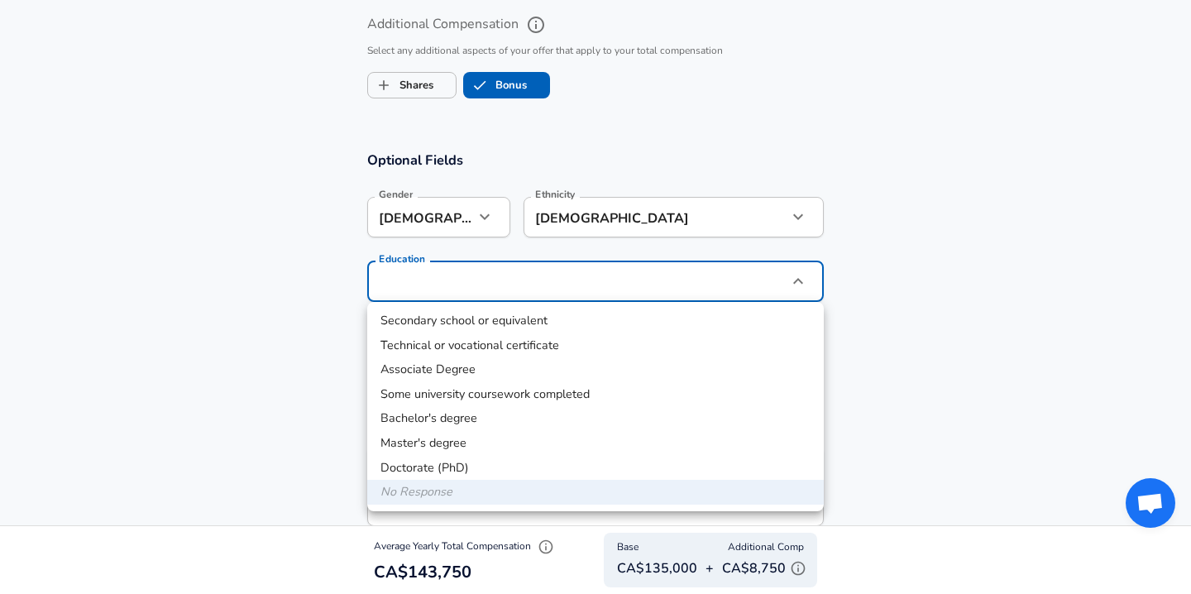
click at [441, 444] on li "Master's degree" at bounding box center [595, 443] width 456 height 25
type input "Masters degree"
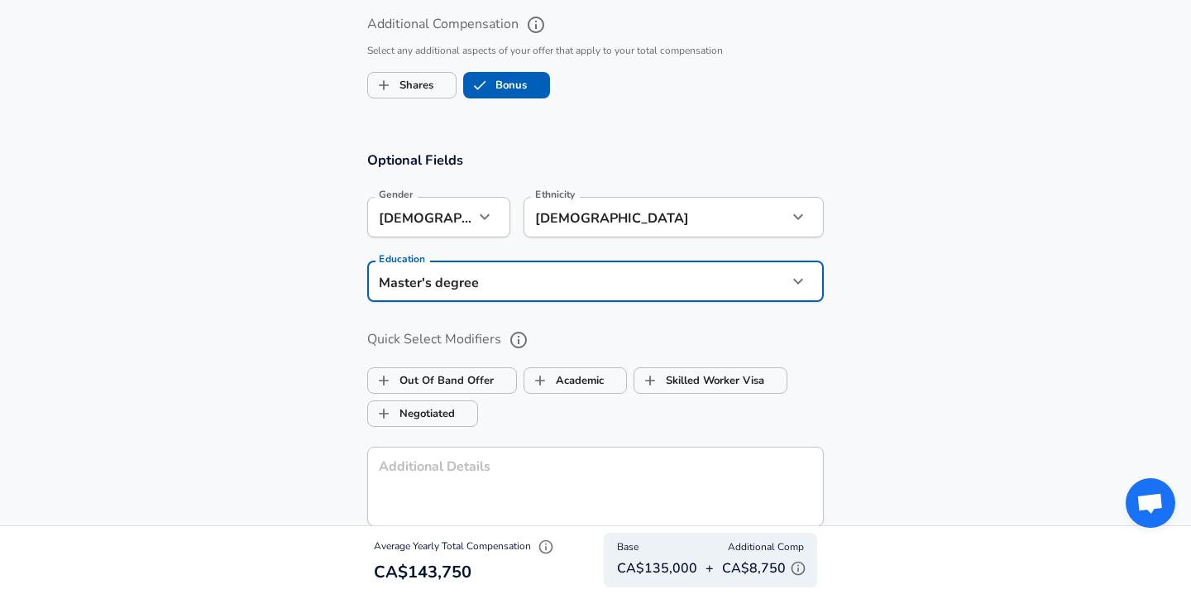
click at [441, 444] on div "Secondary school or equivalent Technical or vocational certificate Associate De…" at bounding box center [595, 297] width 1191 height 594
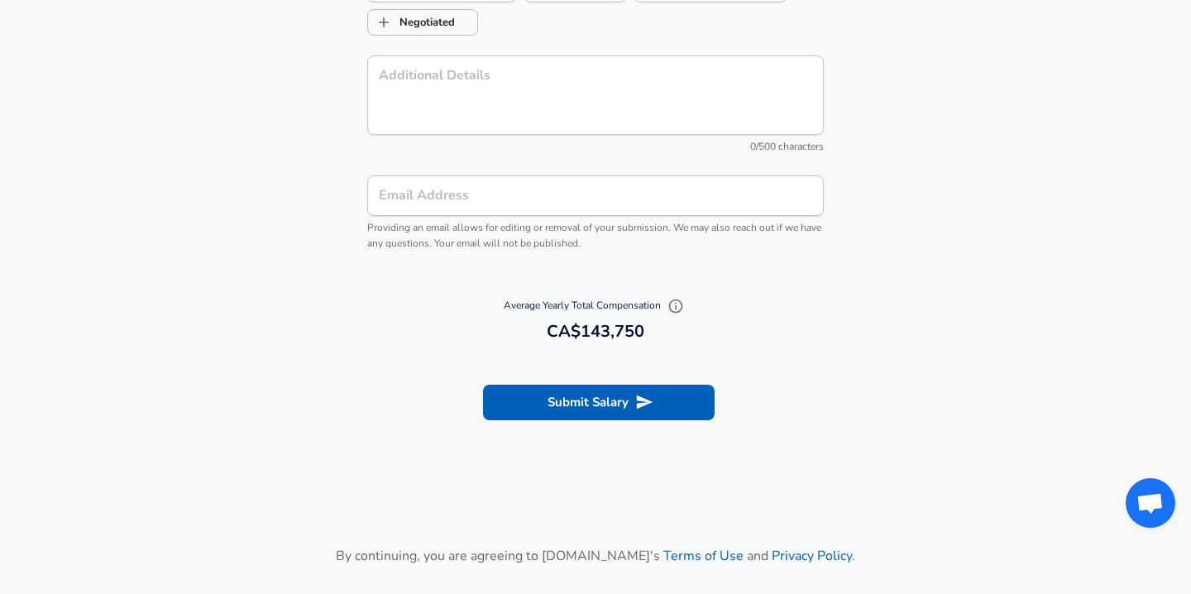
scroll to position [1887, 0]
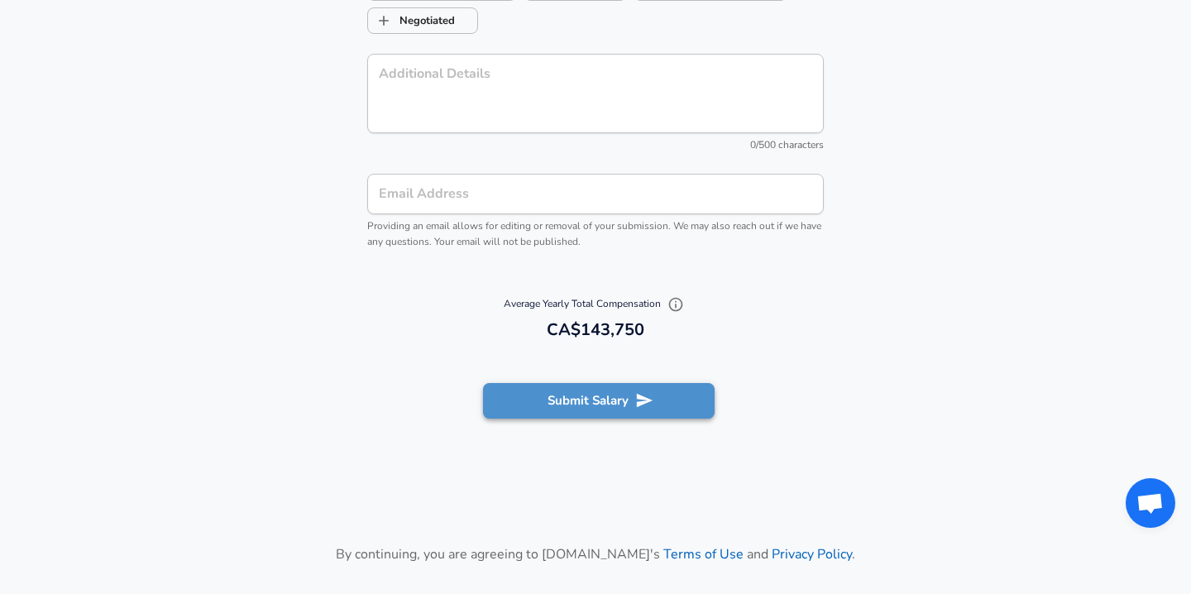
click at [613, 397] on button "Submit Salary" at bounding box center [599, 400] width 232 height 35
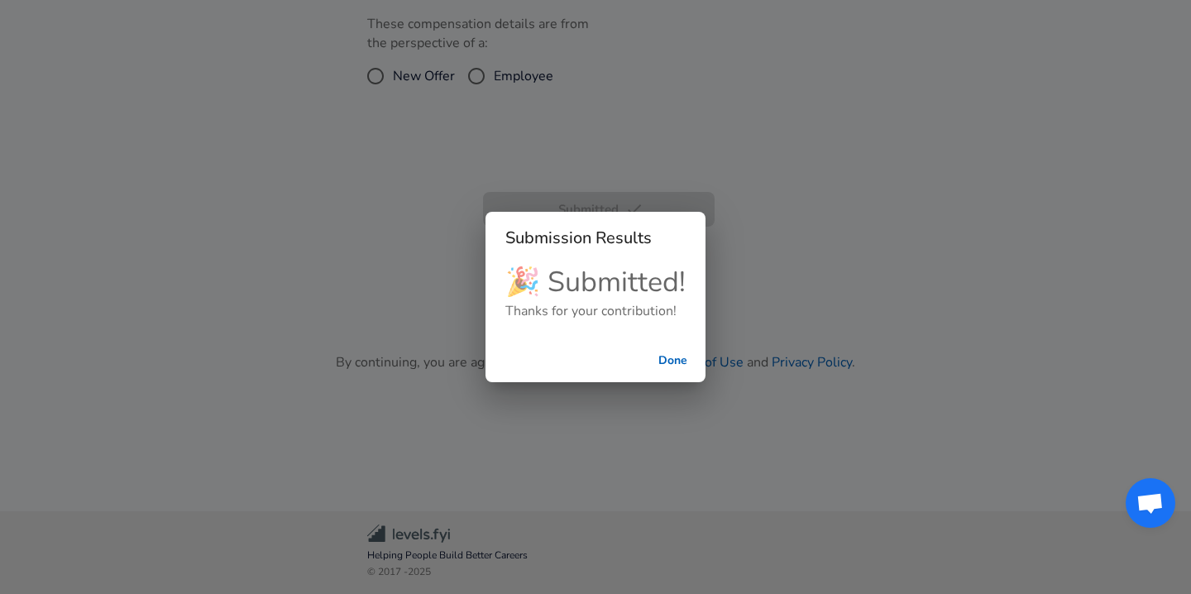
scroll to position [475, 0]
